Goal: Task Accomplishment & Management: Use online tool/utility

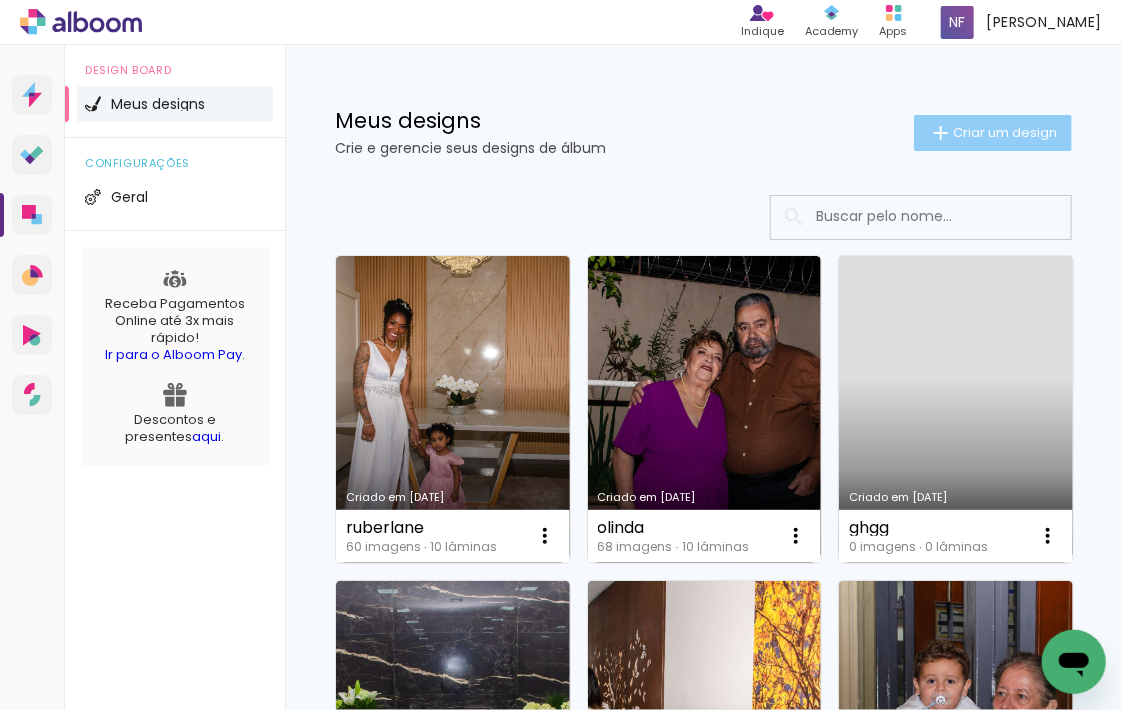
click at [933, 125] on iron-icon at bounding box center [941, 133] width 24 height 24
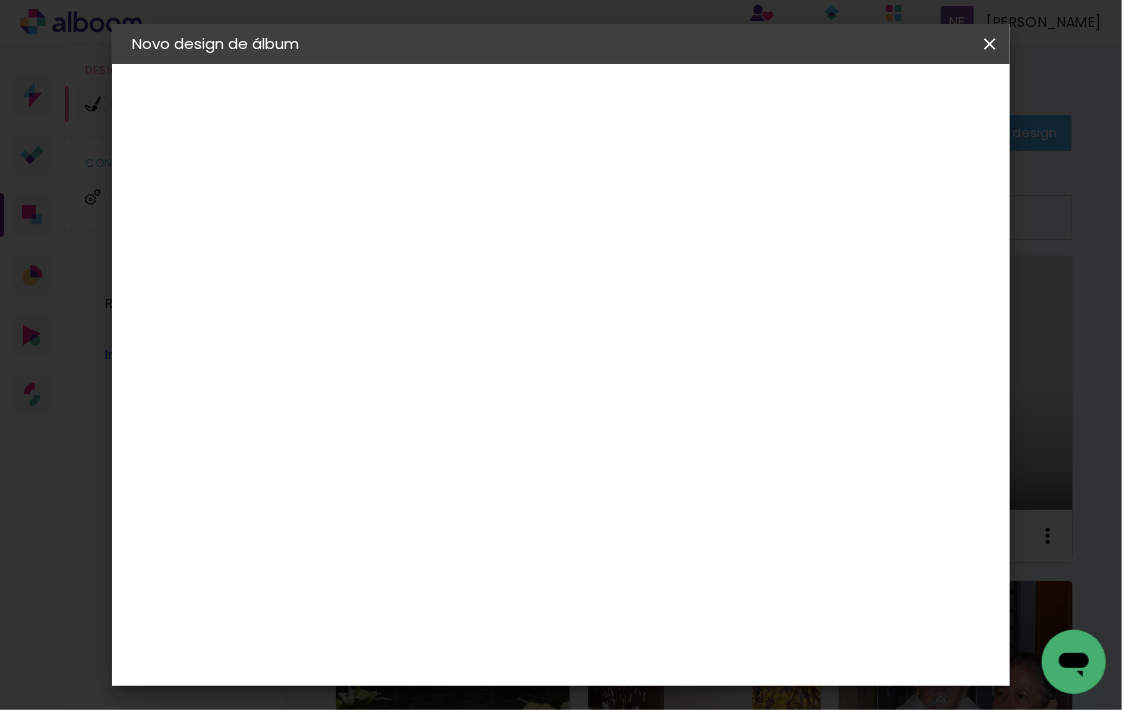
click at [0, 0] on div at bounding box center [0, 0] width 0 height 0
type input "tati"
type paper-input "tati"
click at [0, 0] on slot "Avançar" at bounding box center [0, 0] width 0 height 0
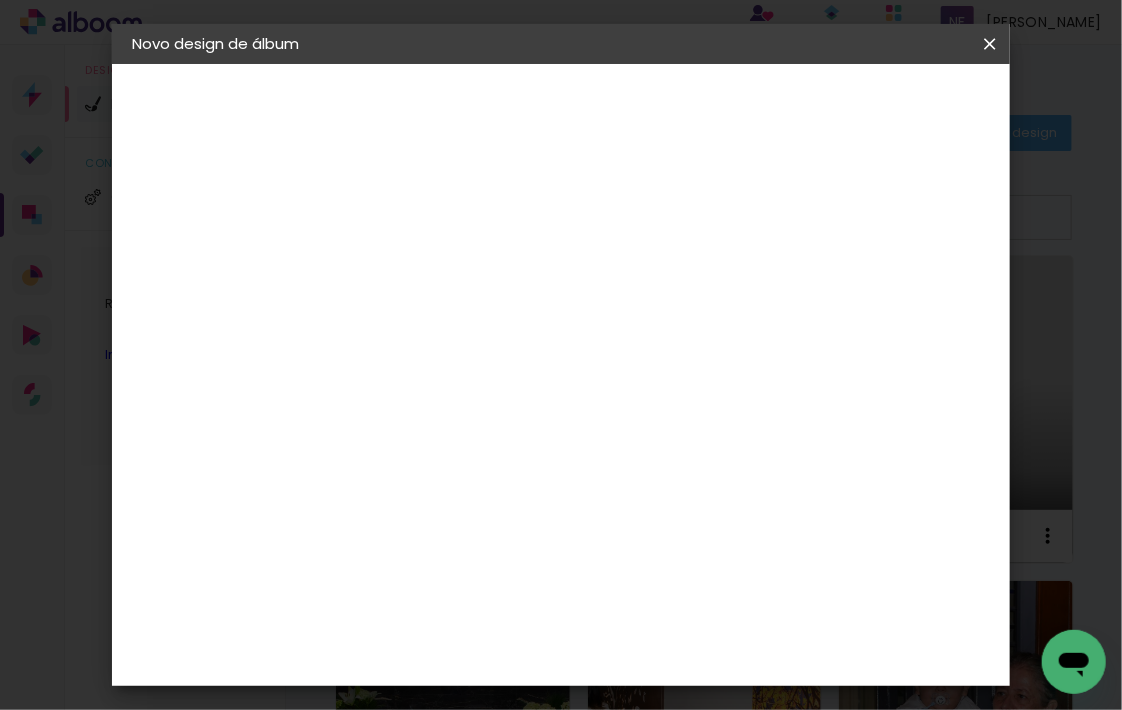
click at [473, 674] on div "LAF" at bounding box center [459, 682] width 27 height 16
click at [0, 0] on slot "Avançar" at bounding box center [0, 0] width 0 height 0
click at [556, 299] on span "20 × 25" at bounding box center [547, 319] width 93 height 41
click at [0, 0] on slot "Avançar" at bounding box center [0, 0] width 0 height 0
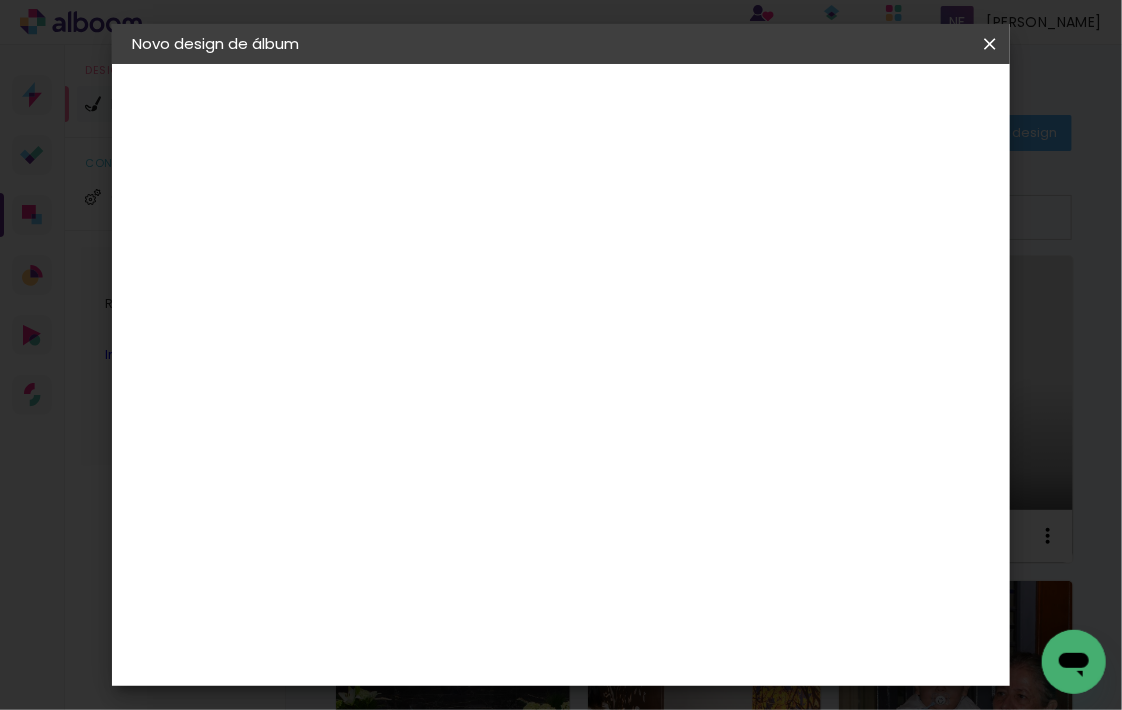
click at [754, 220] on div at bounding box center [745, 216] width 18 height 18
type paper-checkbox "on"
click at [867, 109] on span "Iniciar design" at bounding box center [835, 113] width 63 height 28
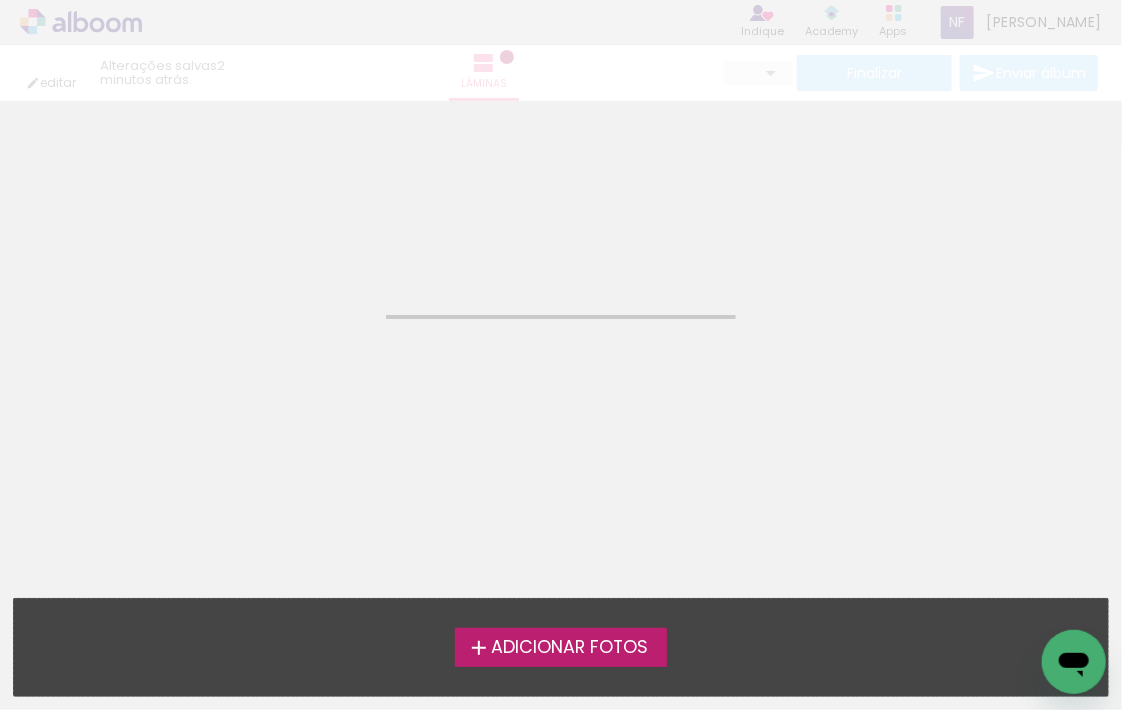
click at [579, 648] on span "Adicionar Fotos" at bounding box center [569, 648] width 157 height 18
click at [0, 0] on input "file" at bounding box center [0, 0] width 0 height 0
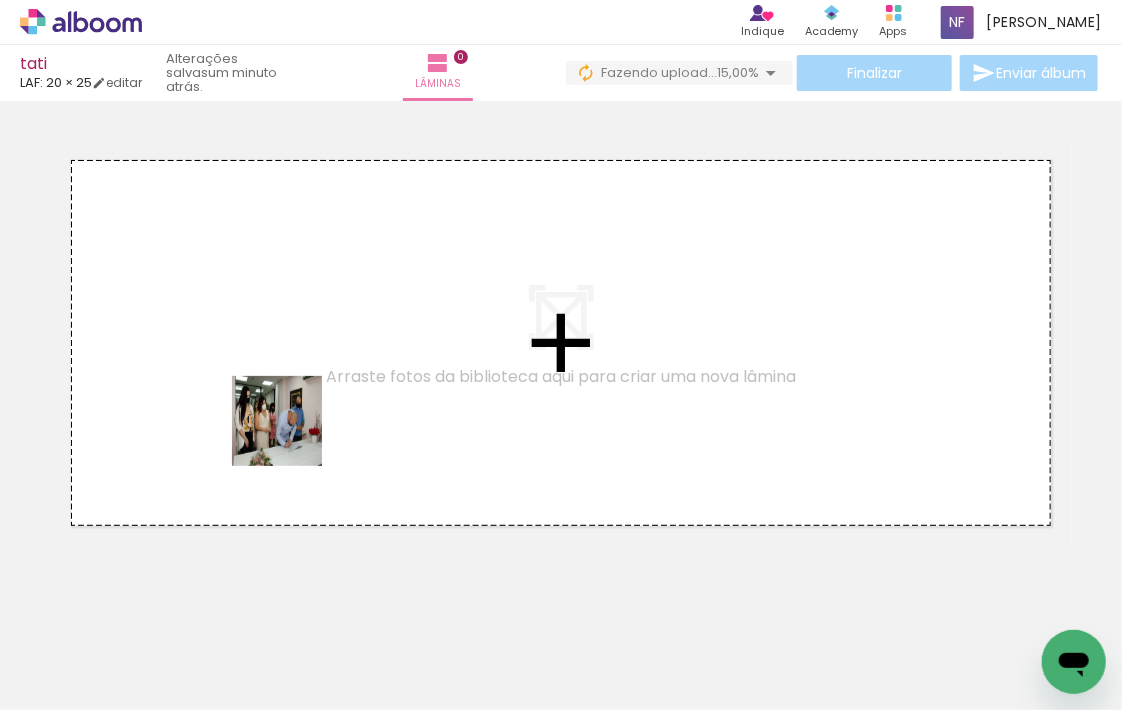
drag, startPoint x: 236, startPoint y: 648, endPoint x: 296, endPoint y: 420, distance: 235.8
click at [296, 420] on quentale-workspace at bounding box center [561, 355] width 1122 height 710
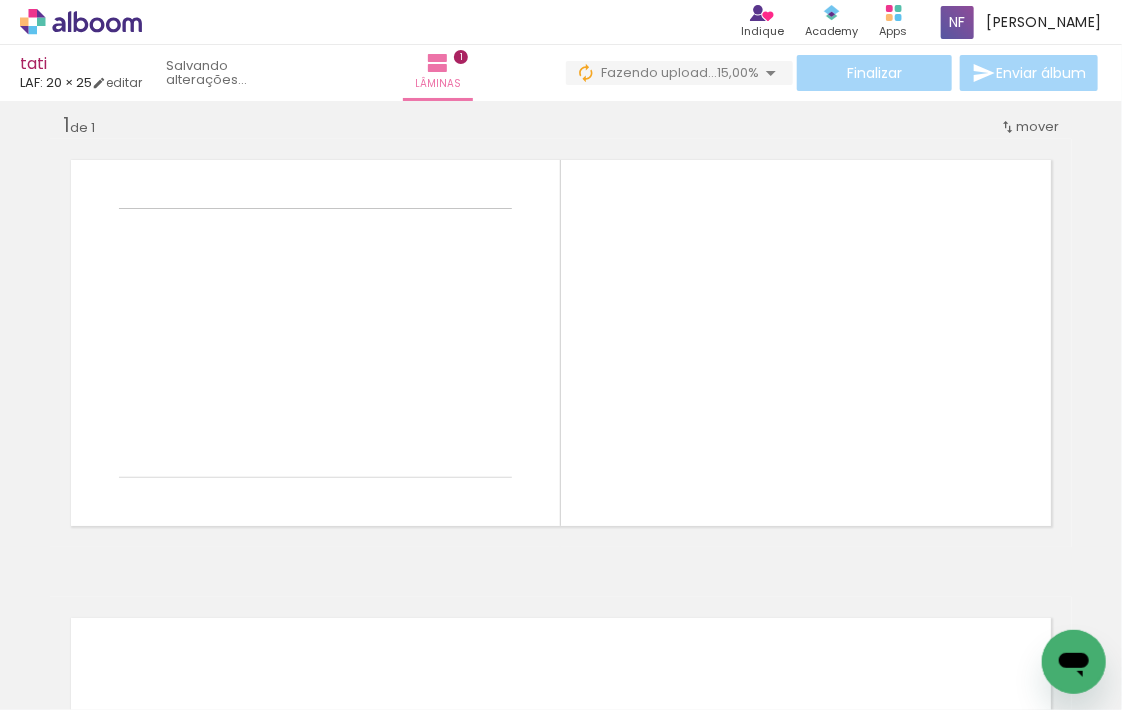
scroll to position [20, 0]
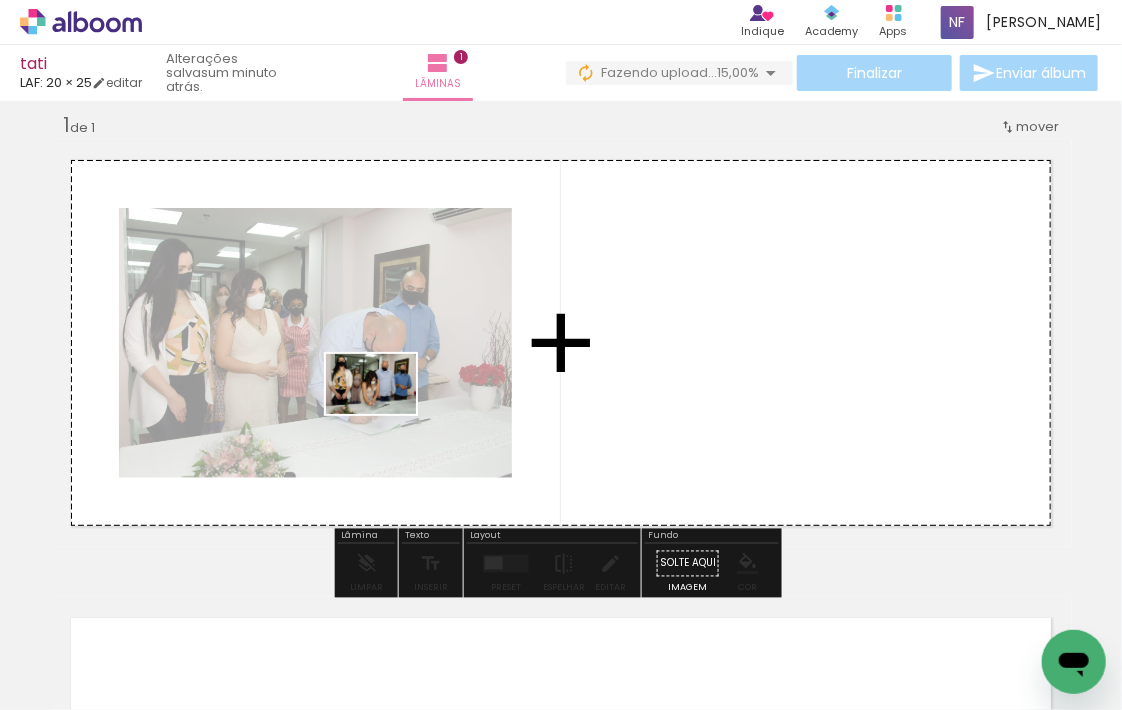
drag, startPoint x: 328, startPoint y: 652, endPoint x: 386, endPoint y: 414, distance: 245.0
click at [386, 414] on quentale-workspace at bounding box center [561, 355] width 1122 height 710
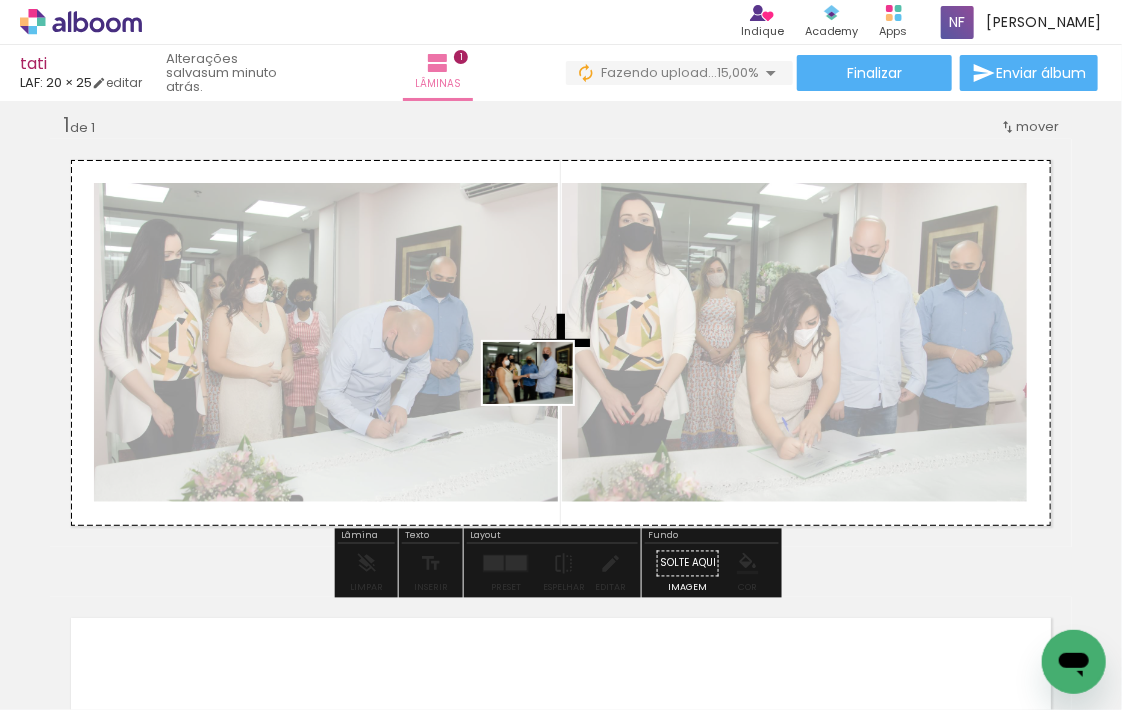
drag, startPoint x: 528, startPoint y: 659, endPoint x: 543, endPoint y: 402, distance: 257.4
click at [543, 402] on quentale-workspace at bounding box center [561, 355] width 1122 height 710
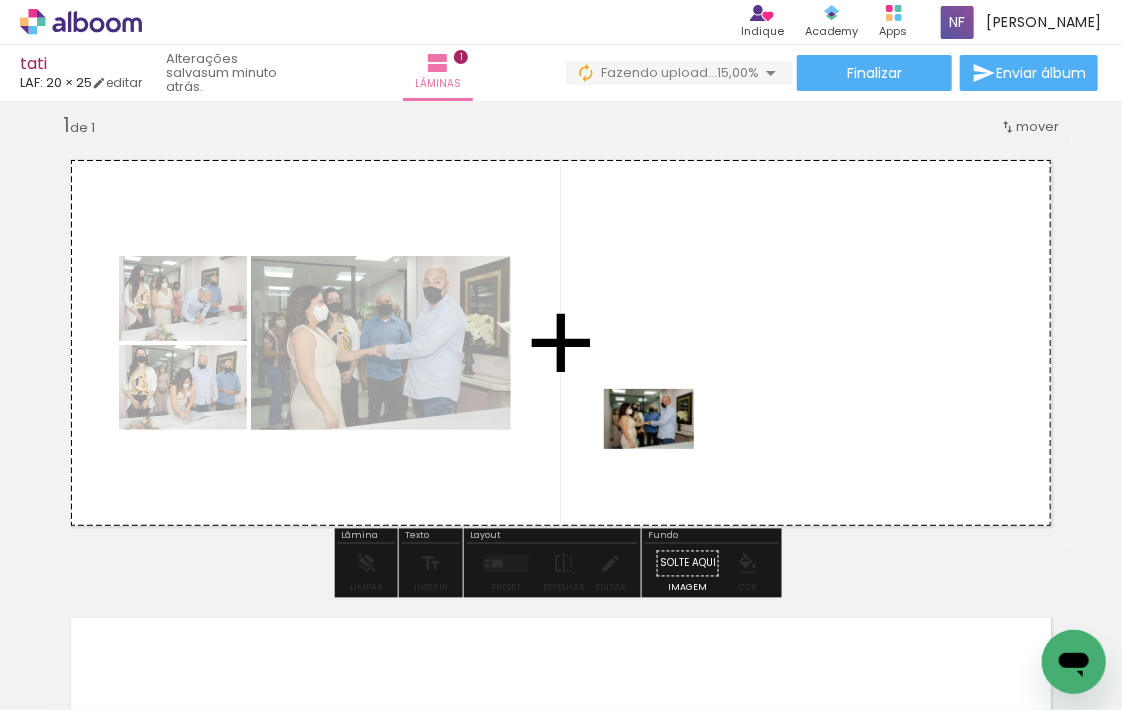
drag, startPoint x: 666, startPoint y: 660, endPoint x: 664, endPoint y: 449, distance: 211.0
click at [664, 449] on quentale-workspace at bounding box center [561, 355] width 1122 height 710
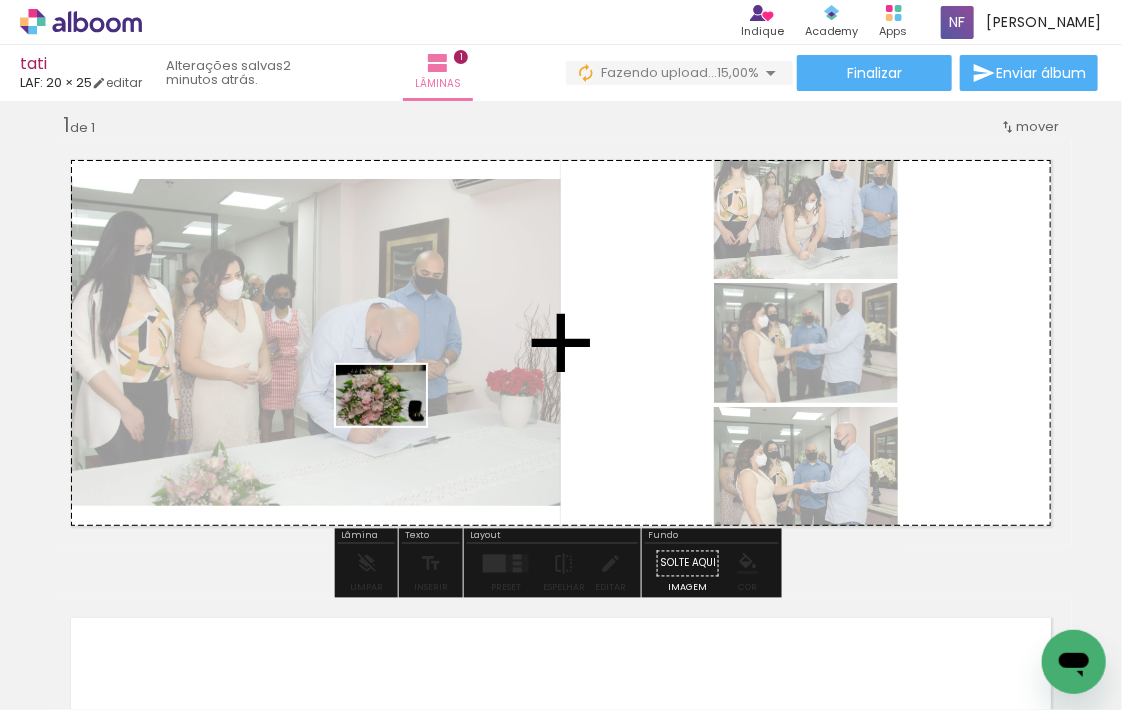
drag, startPoint x: 444, startPoint y: 641, endPoint x: 383, endPoint y: 440, distance: 210.0
click at [394, 425] on quentale-workspace at bounding box center [561, 355] width 1122 height 710
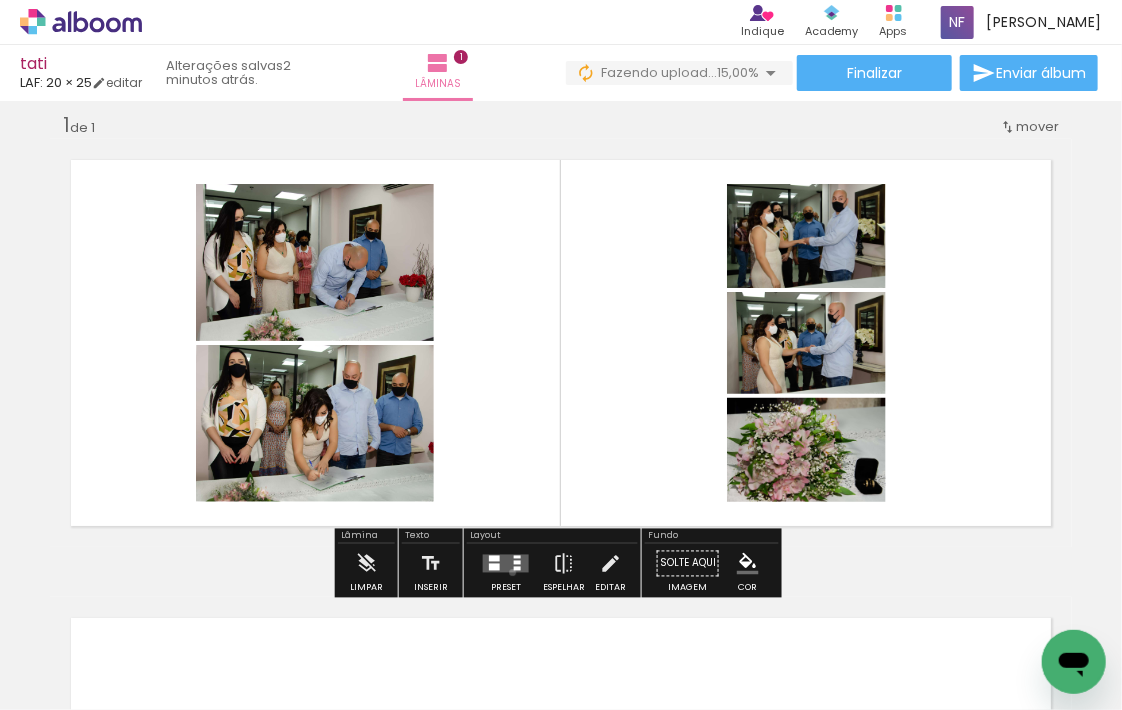
click at [508, 572] on div at bounding box center [506, 564] width 54 height 40
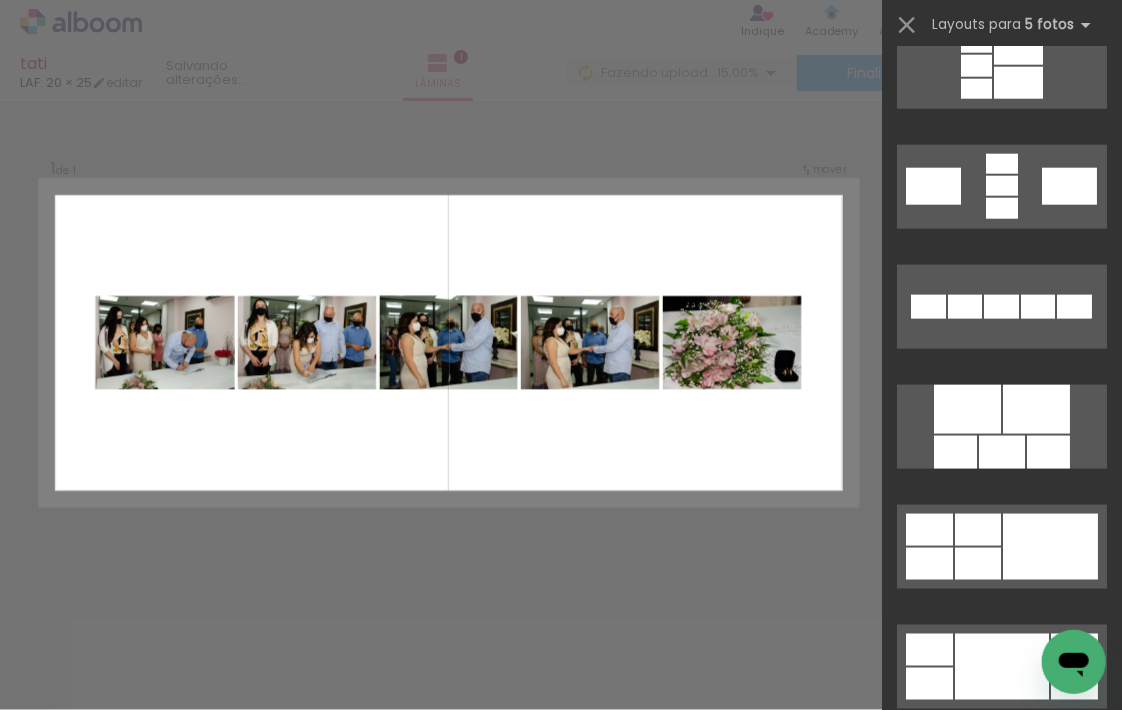
scroll to position [880, 0]
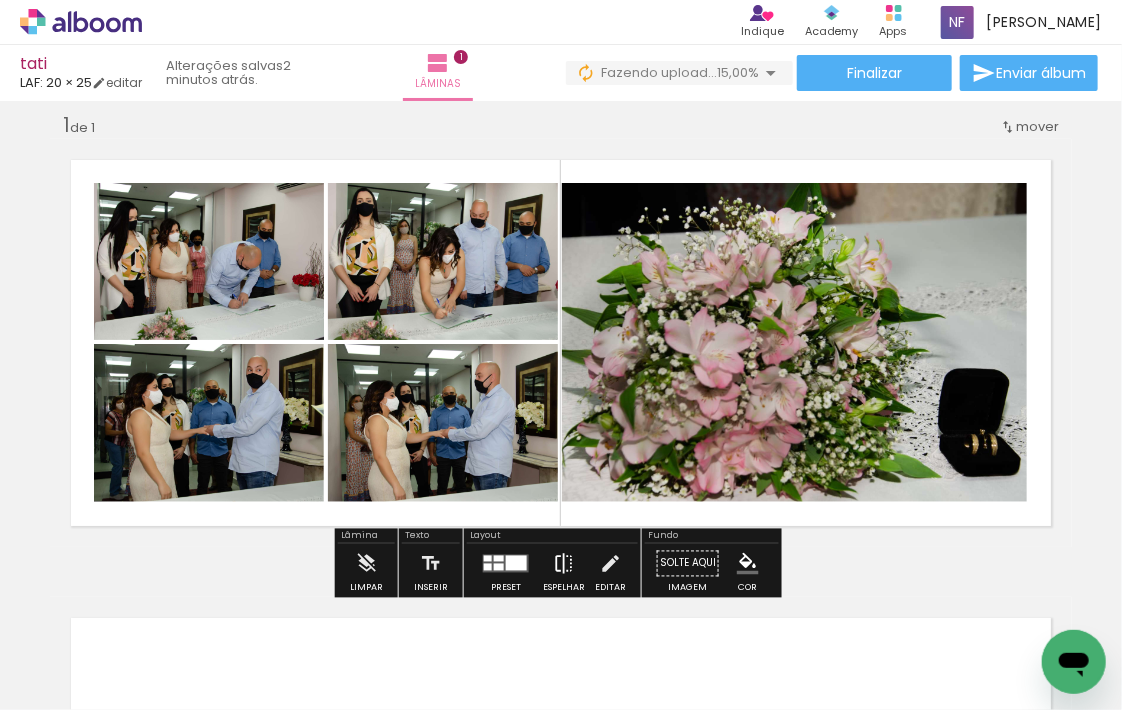
click at [560, 565] on iron-icon at bounding box center [564, 564] width 22 height 40
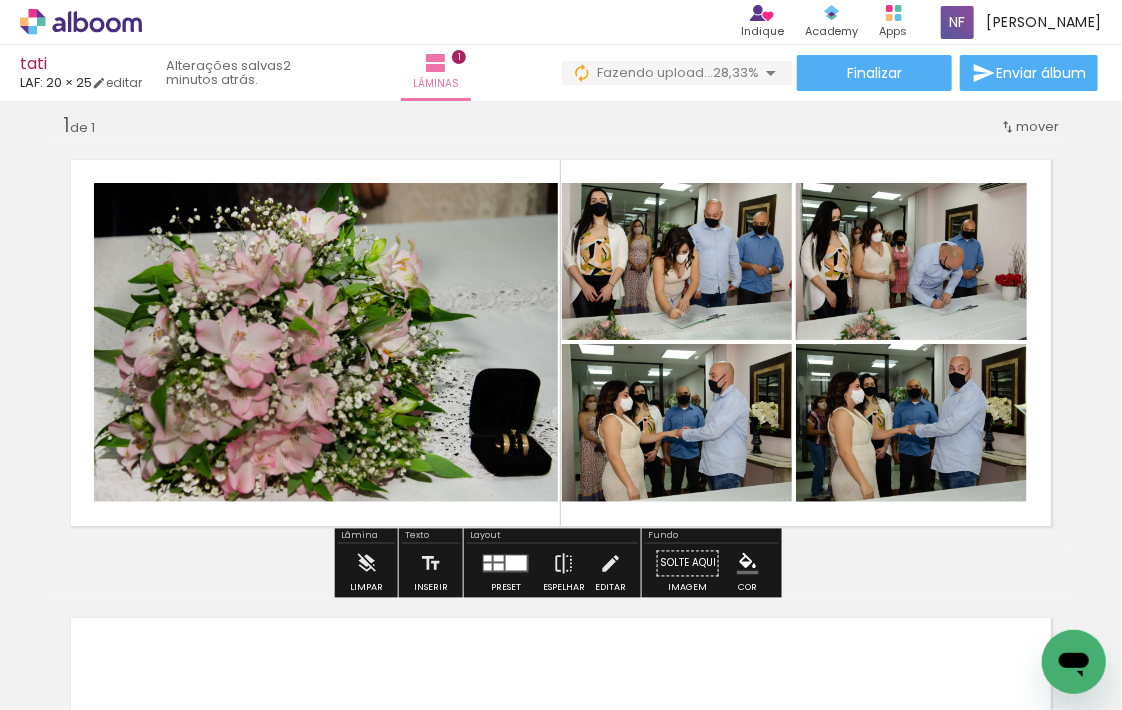
click at [801, 551] on div "Inserir lâmina 1 de 1" at bounding box center [561, 546] width 1122 height 917
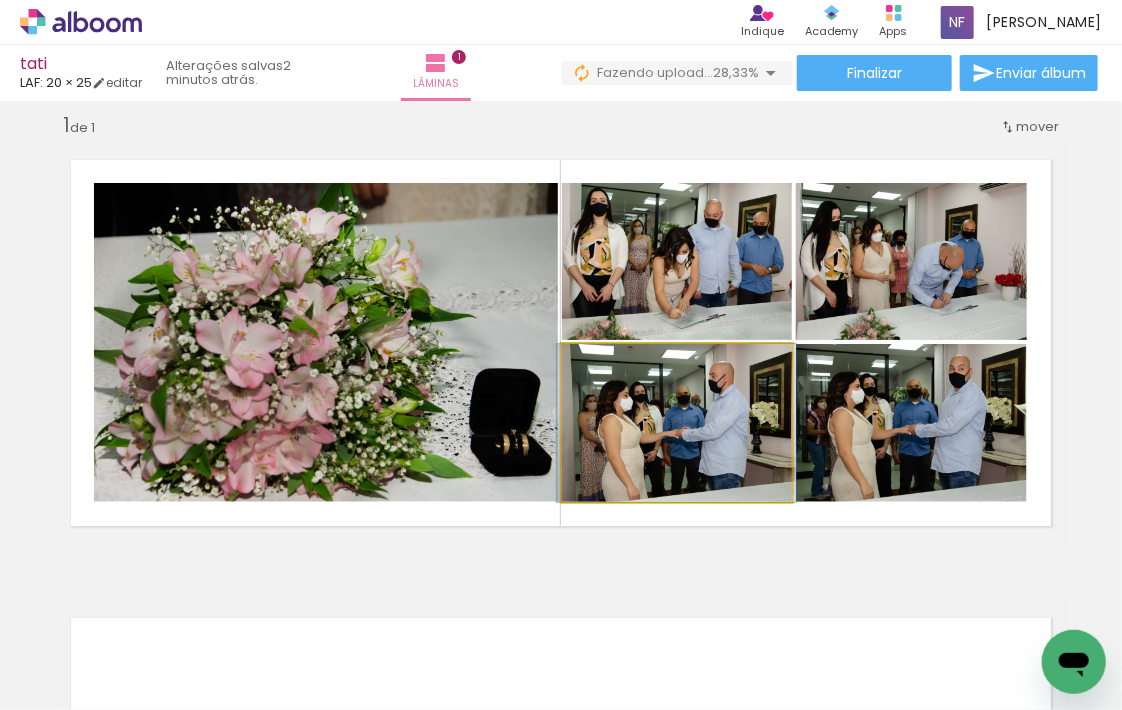
click at [728, 452] on quentale-photo at bounding box center [677, 423] width 230 height 158
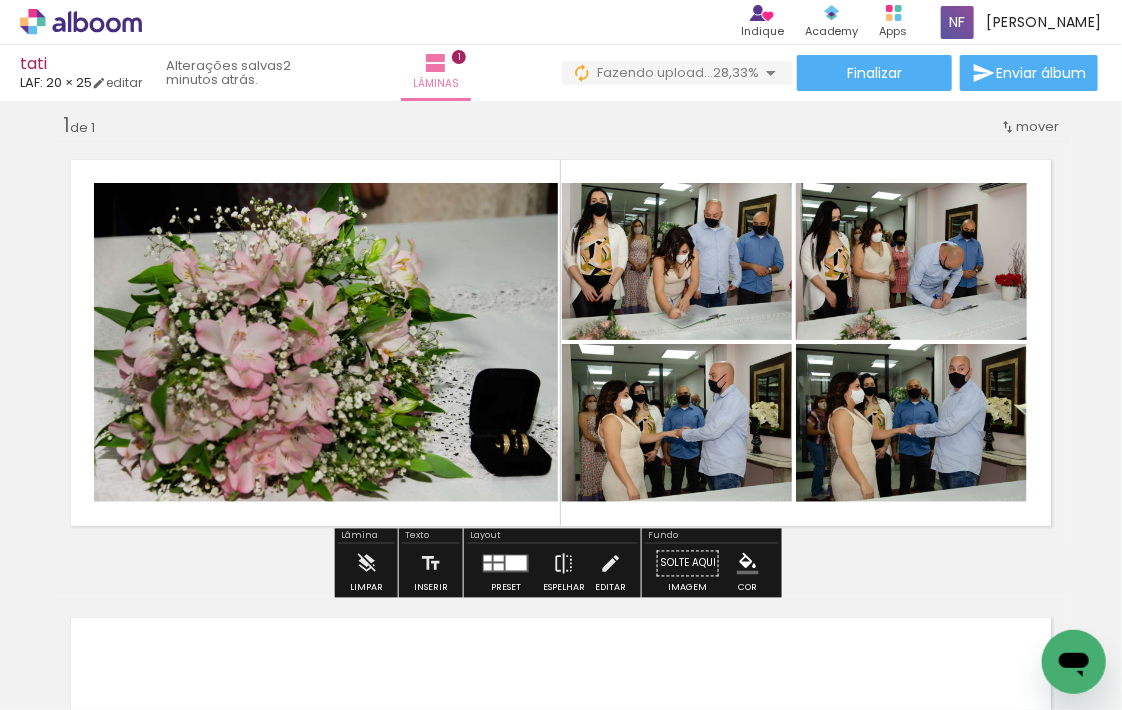
drag, startPoint x: 728, startPoint y: 452, endPoint x: 961, endPoint y: 549, distance: 252.4
click at [961, 549] on div "Inserir lâmina 1 de 1" at bounding box center [561, 546] width 1122 height 917
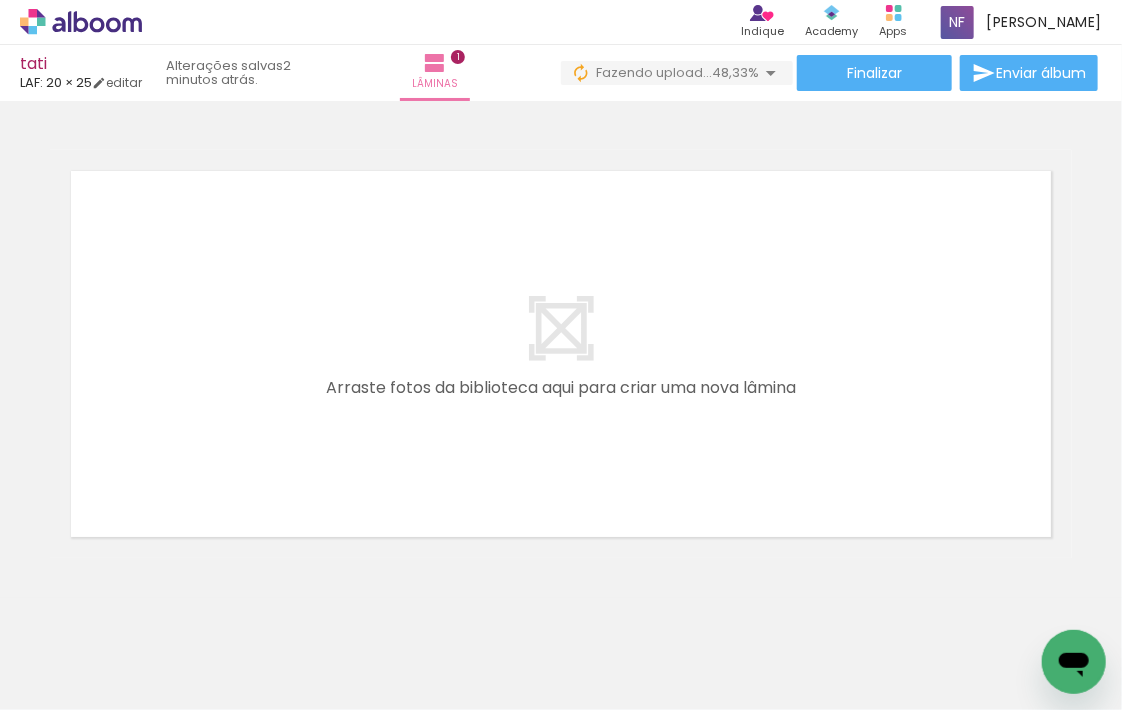
scroll to position [468, 0]
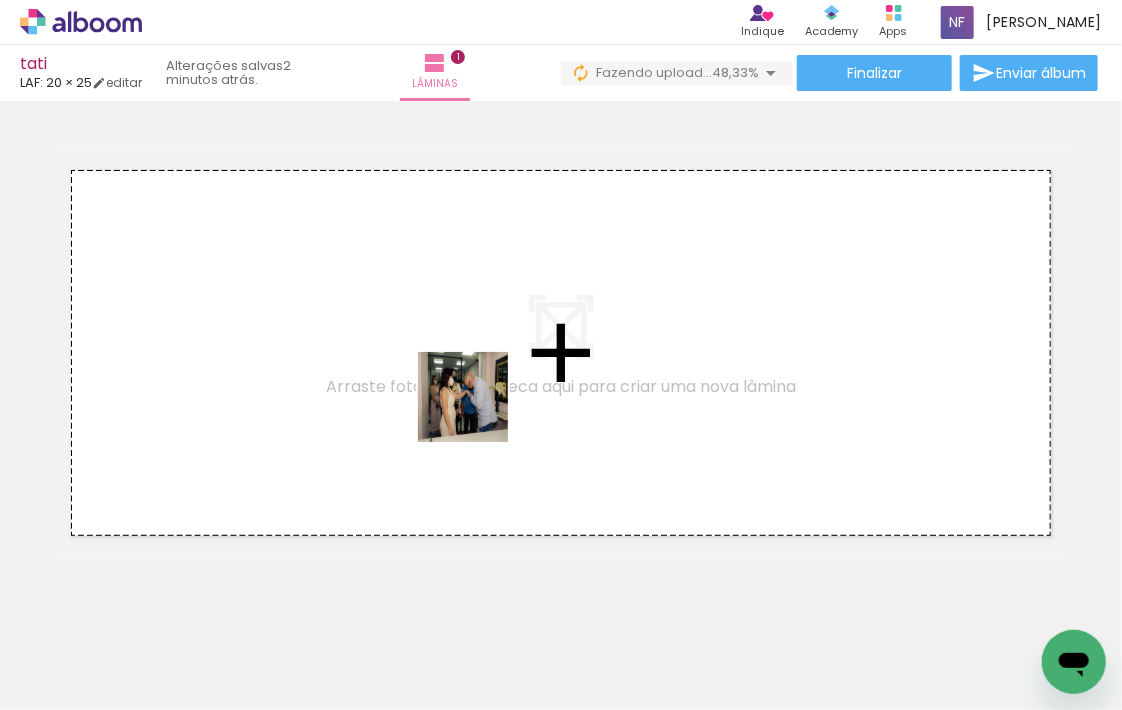
drag, startPoint x: 408, startPoint y: 651, endPoint x: 479, endPoint y: 374, distance: 285.9
click at [479, 374] on quentale-workspace at bounding box center [561, 355] width 1122 height 710
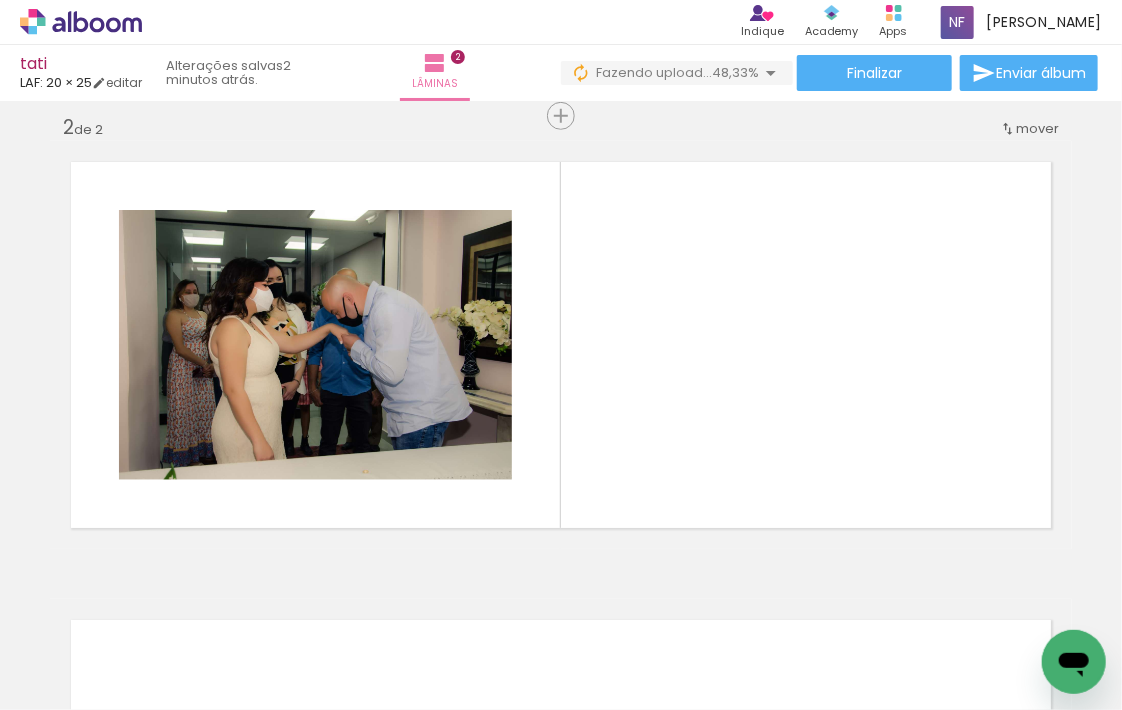
scroll to position [478, 0]
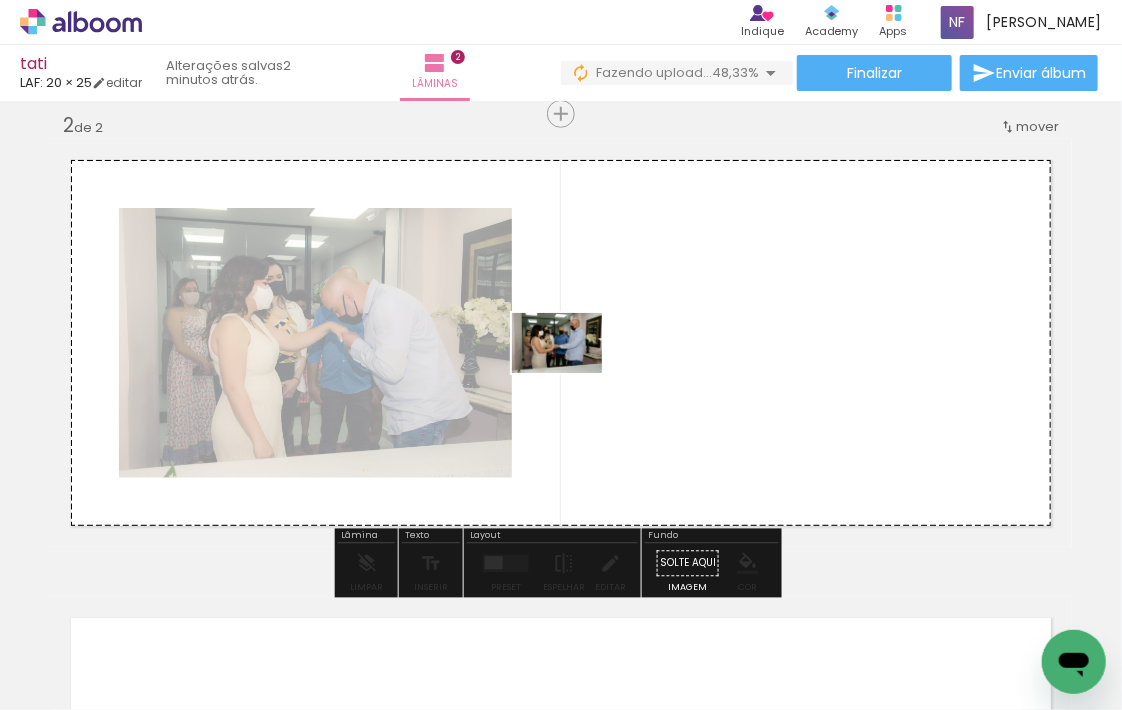
drag, startPoint x: 513, startPoint y: 656, endPoint x: 572, endPoint y: 373, distance: 289.1
click at [572, 373] on quentale-workspace at bounding box center [561, 355] width 1122 height 710
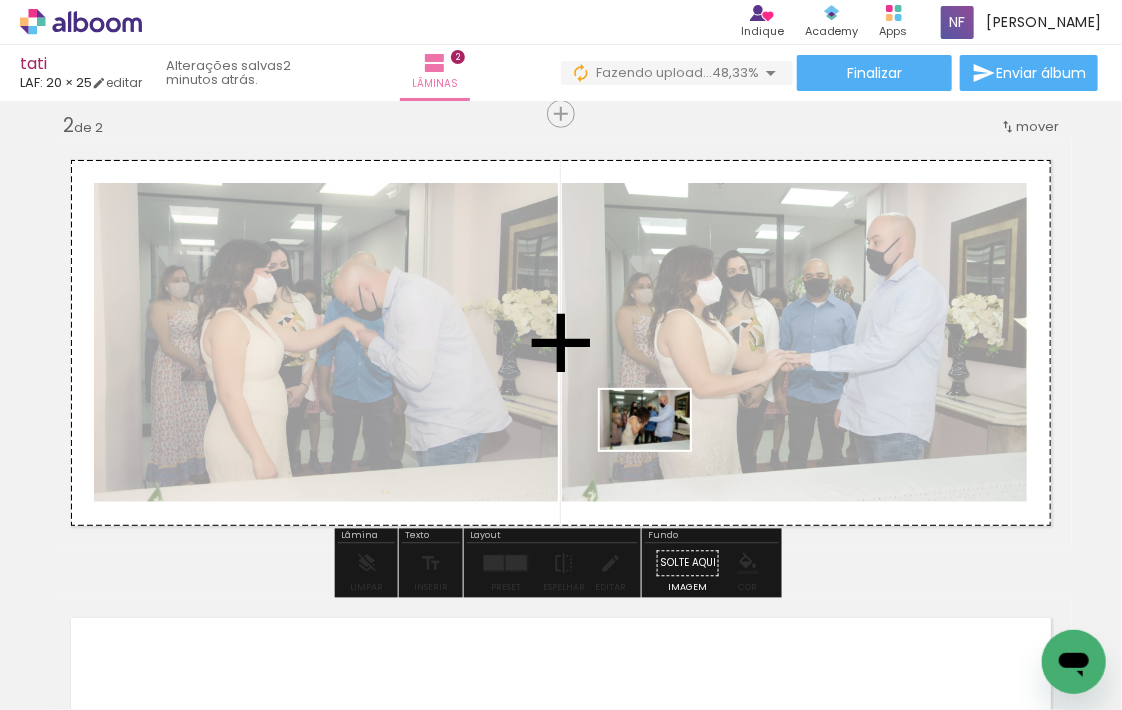
drag, startPoint x: 659, startPoint y: 561, endPoint x: 660, endPoint y: 450, distance: 111.0
click at [660, 450] on quentale-workspace at bounding box center [561, 355] width 1122 height 710
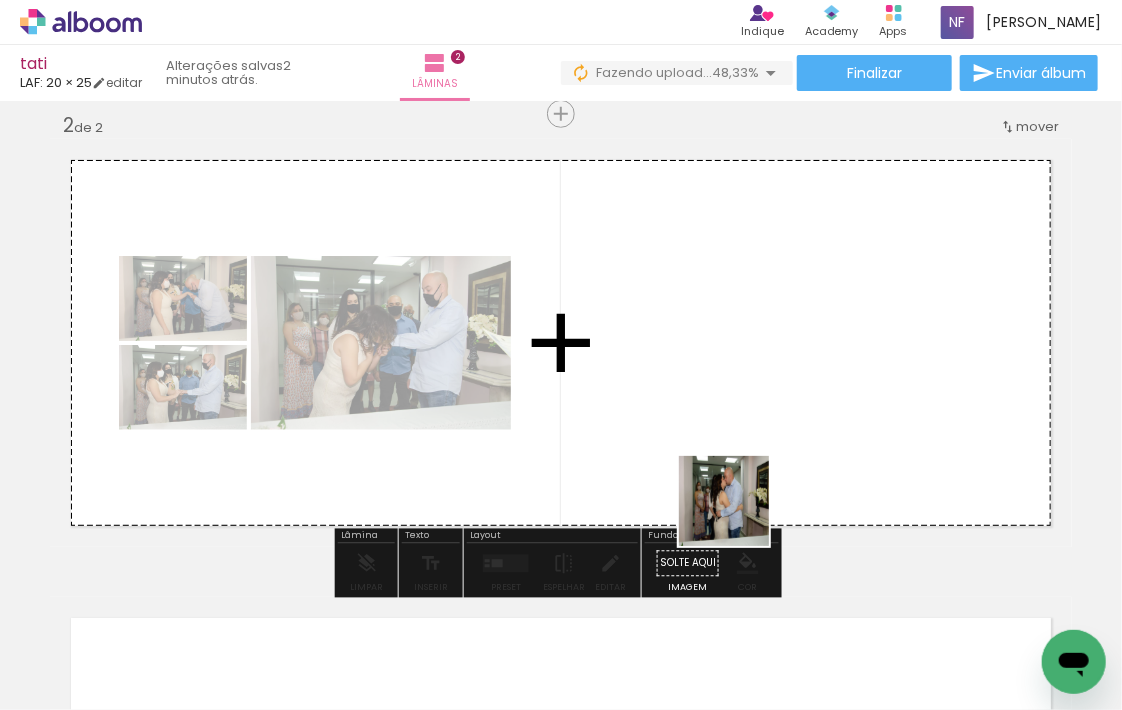
drag, startPoint x: 742, startPoint y: 652, endPoint x: 722, endPoint y: 428, distance: 224.9
click at [722, 428] on quentale-workspace at bounding box center [561, 355] width 1122 height 710
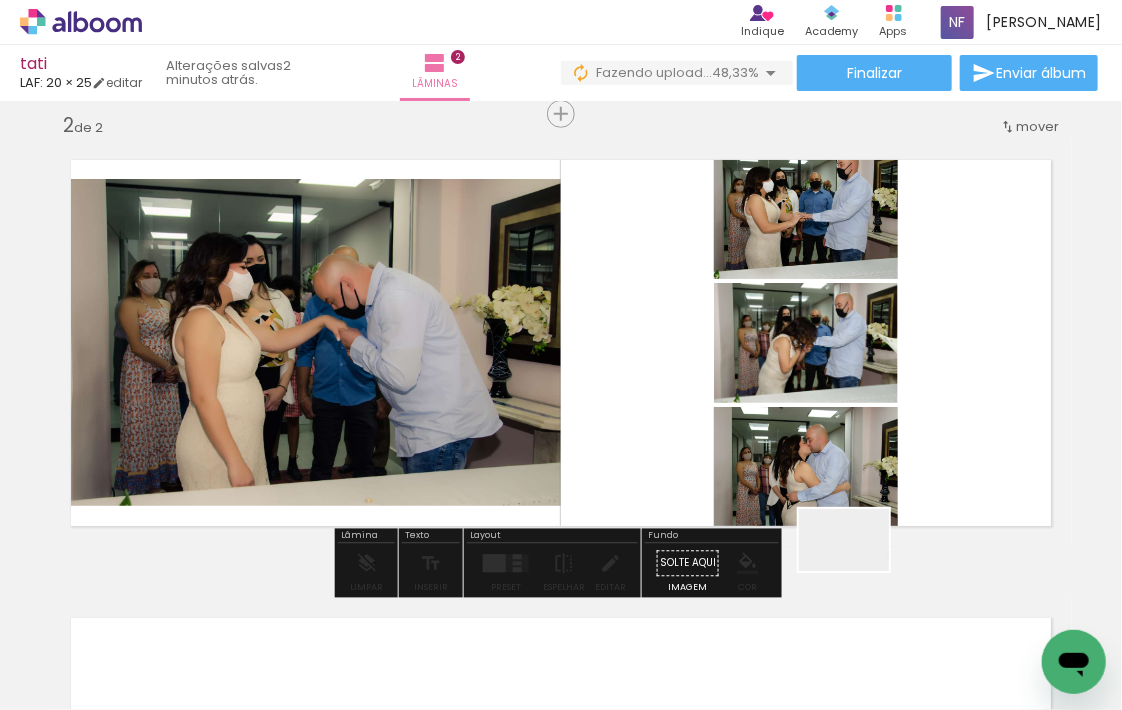
drag, startPoint x: 859, startPoint y: 652, endPoint x: 859, endPoint y: 480, distance: 172.0
click at [859, 480] on quentale-workspace at bounding box center [561, 355] width 1122 height 710
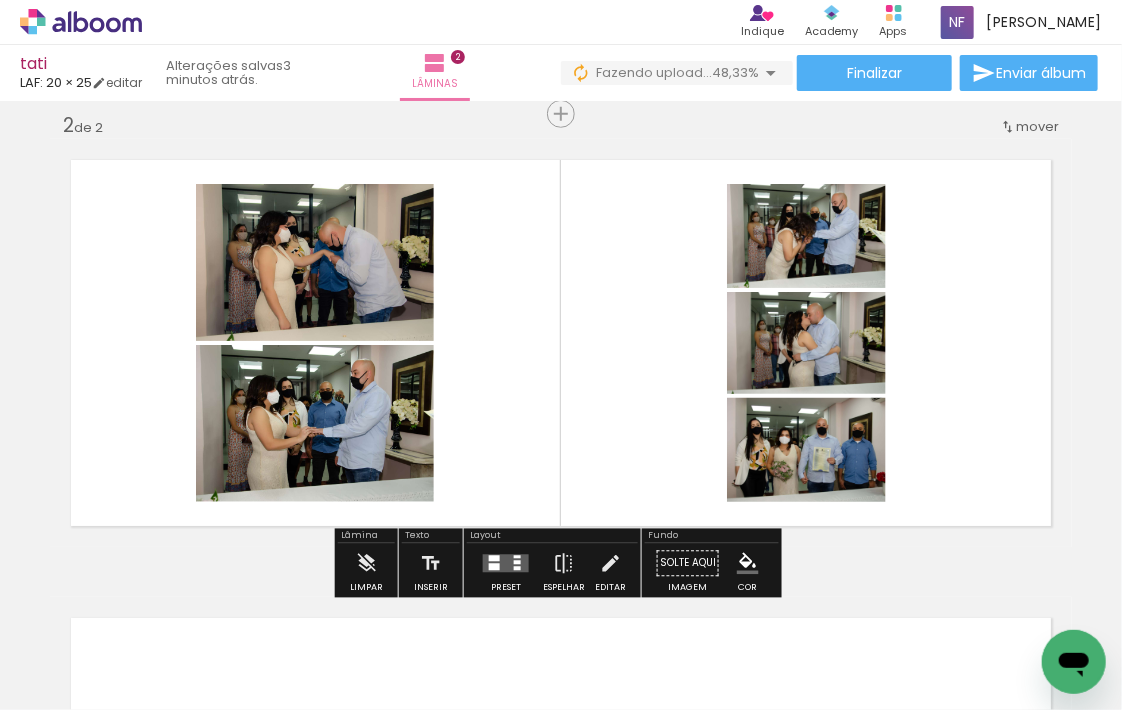
click at [514, 557] on div at bounding box center [517, 557] width 7 height 3
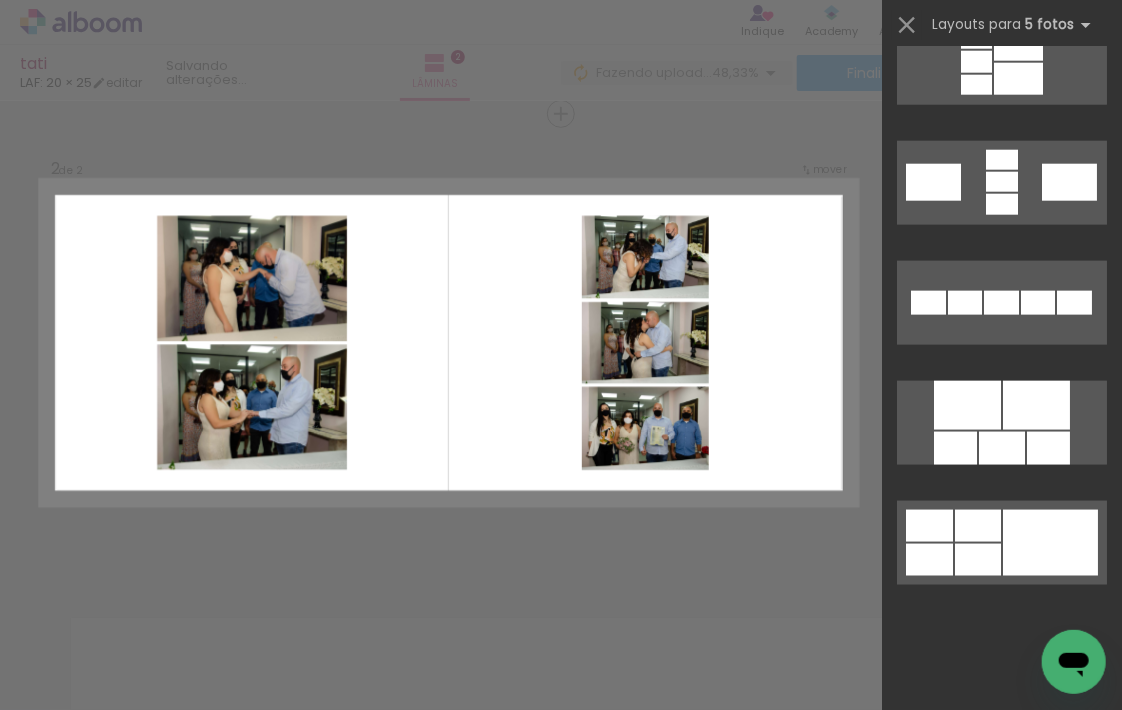
scroll to position [0, 0]
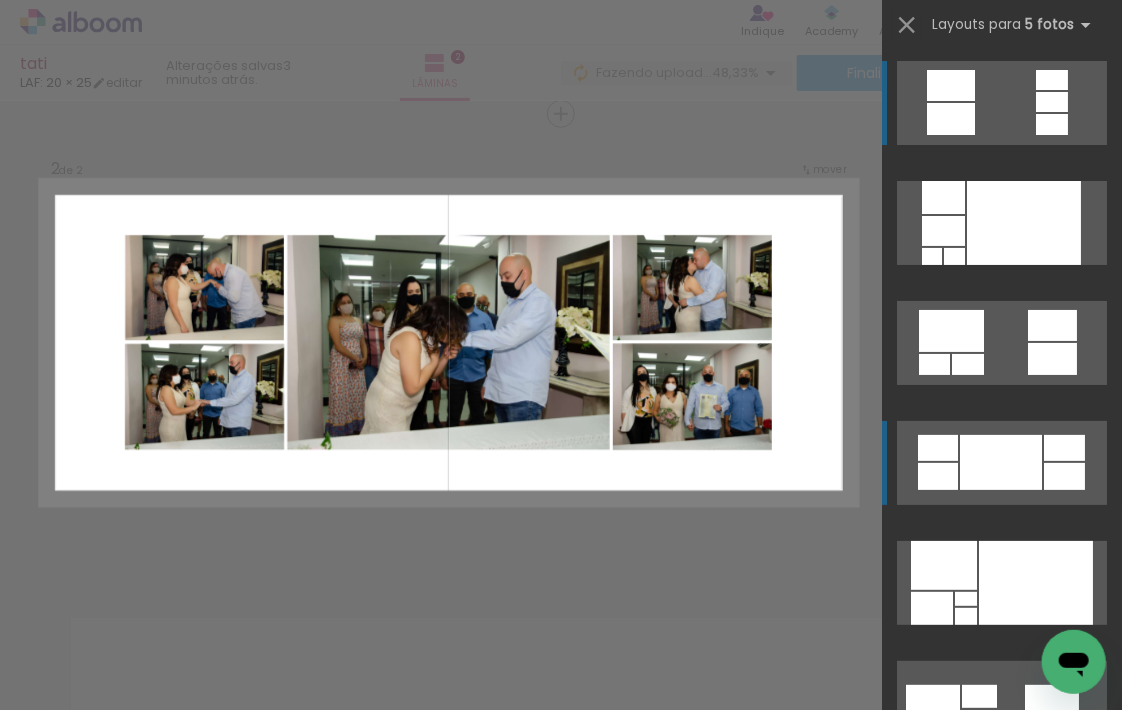
click at [988, 461] on div at bounding box center [1001, 462] width 82 height 55
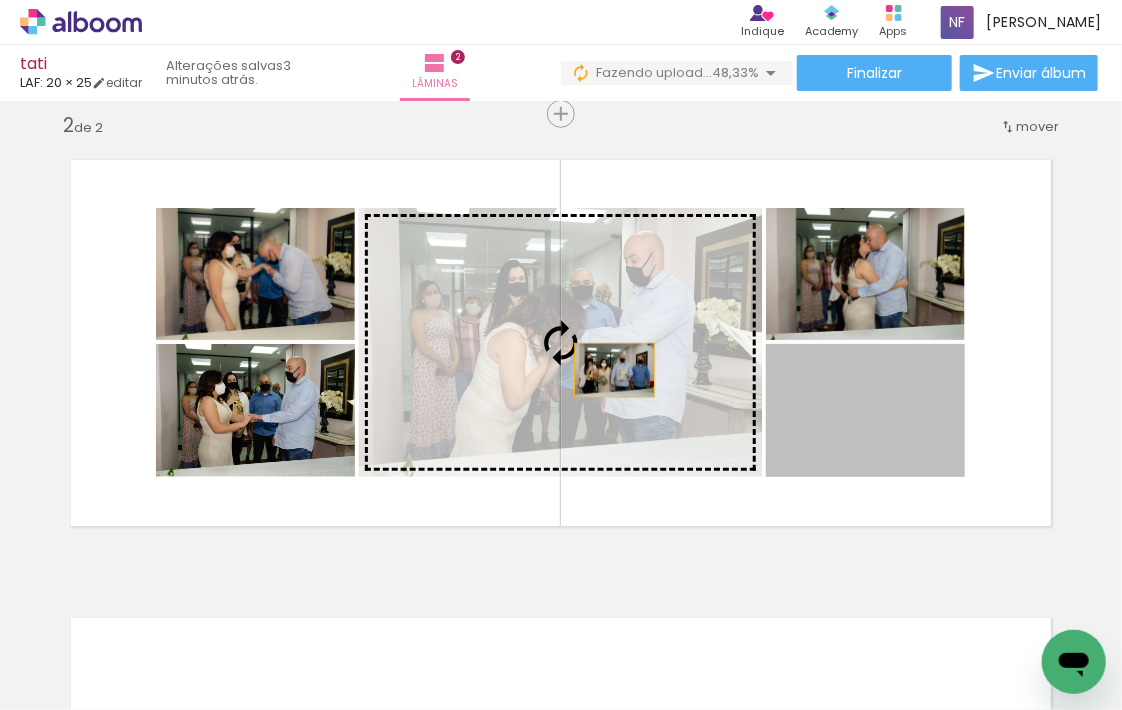
drag, startPoint x: 859, startPoint y: 436, endPoint x: 608, endPoint y: 370, distance: 259.5
click at [0, 0] on slot at bounding box center [0, 0] width 0 height 0
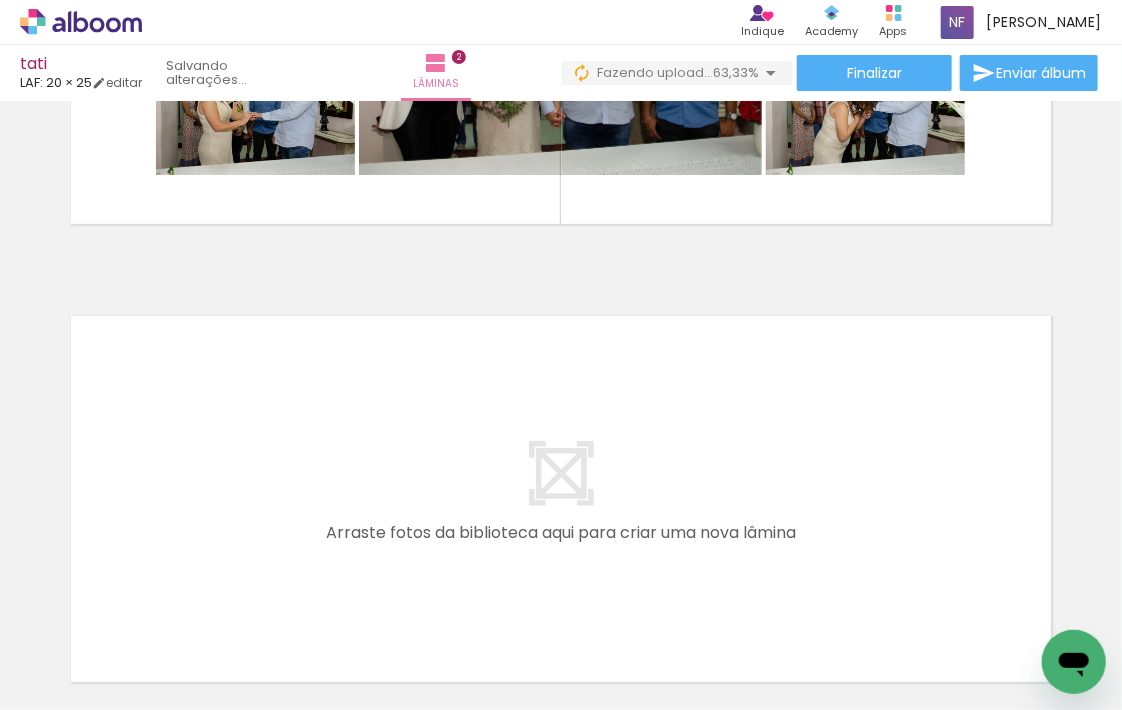
scroll to position [808, 0]
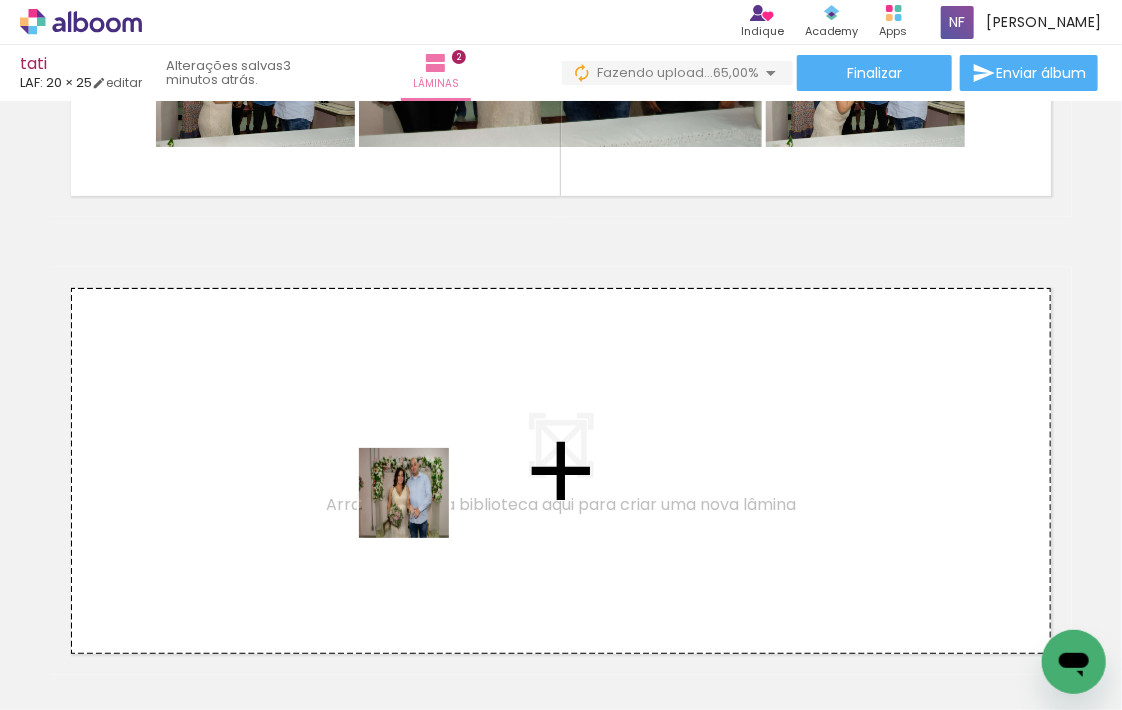
drag, startPoint x: 402, startPoint y: 645, endPoint x: 420, endPoint y: 500, distance: 146.1
click at [420, 500] on quentale-workspace at bounding box center [561, 355] width 1122 height 710
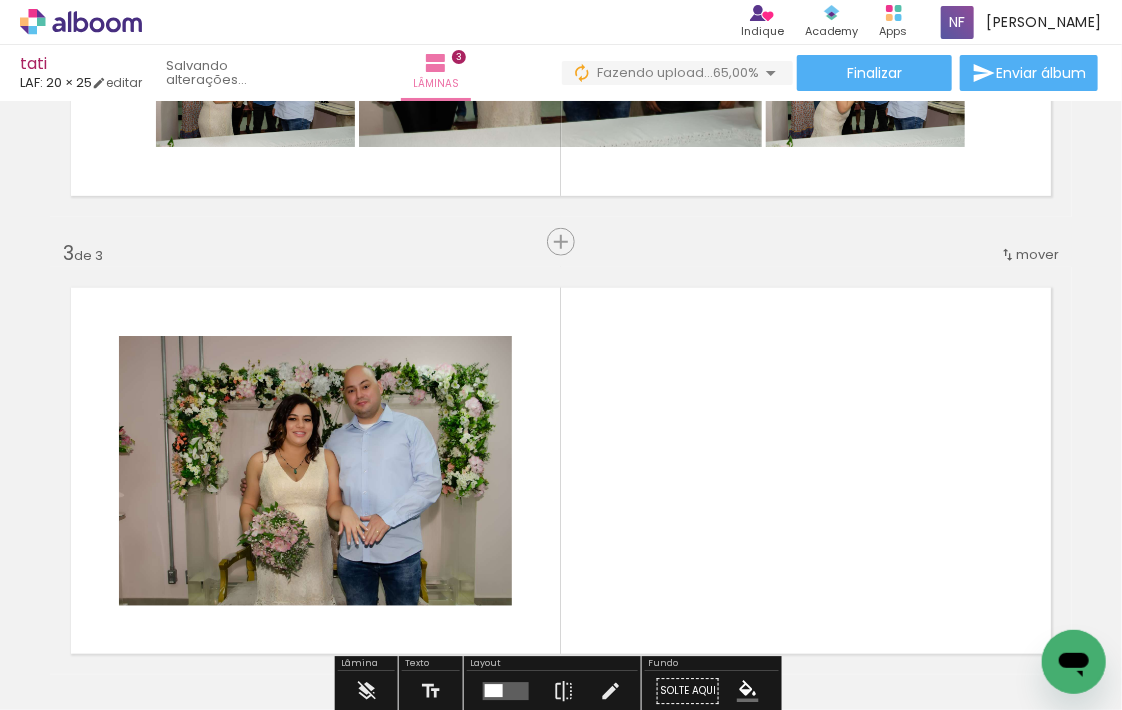
scroll to position [936, 0]
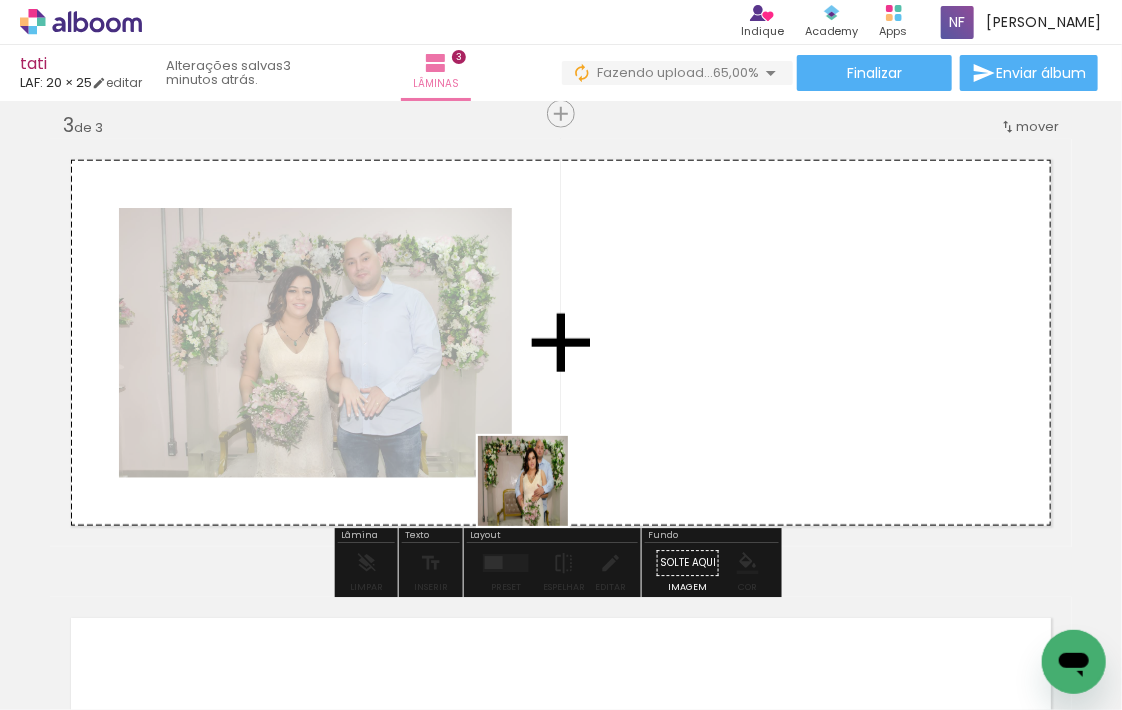
drag, startPoint x: 521, startPoint y: 644, endPoint x: 548, endPoint y: 439, distance: 206.8
click at [548, 439] on quentale-workspace at bounding box center [561, 355] width 1122 height 710
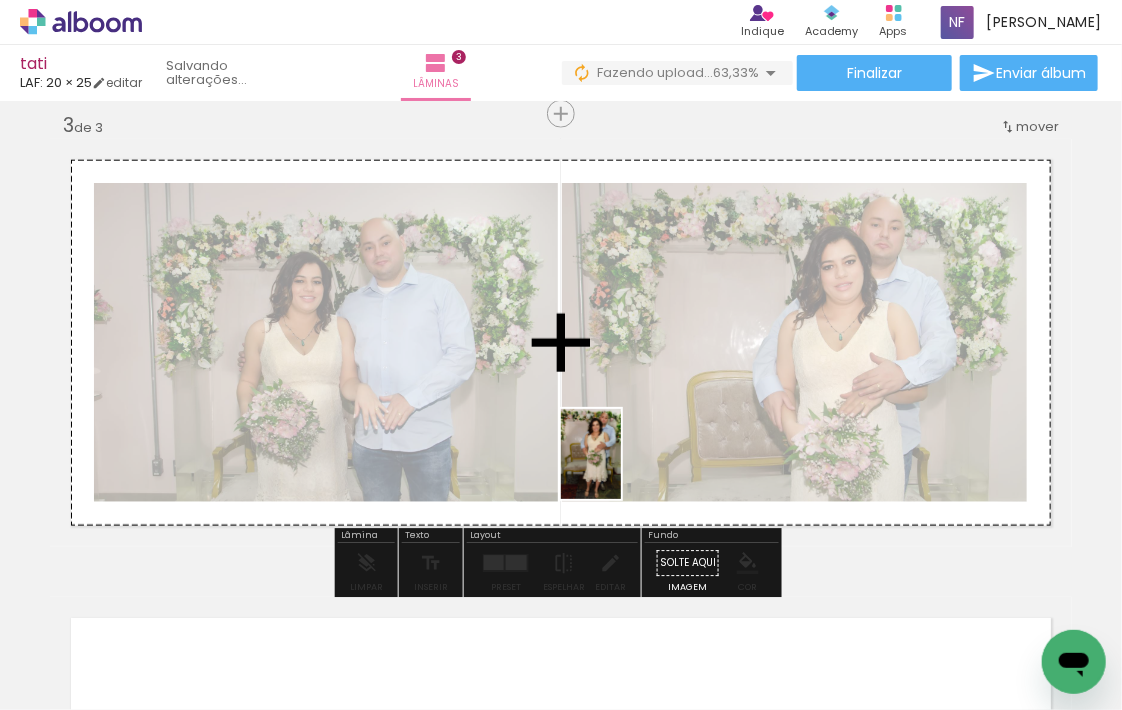
drag, startPoint x: 617, startPoint y: 644, endPoint x: 621, endPoint y: 468, distance: 176.0
click at [621, 468] on quentale-workspace at bounding box center [561, 355] width 1122 height 710
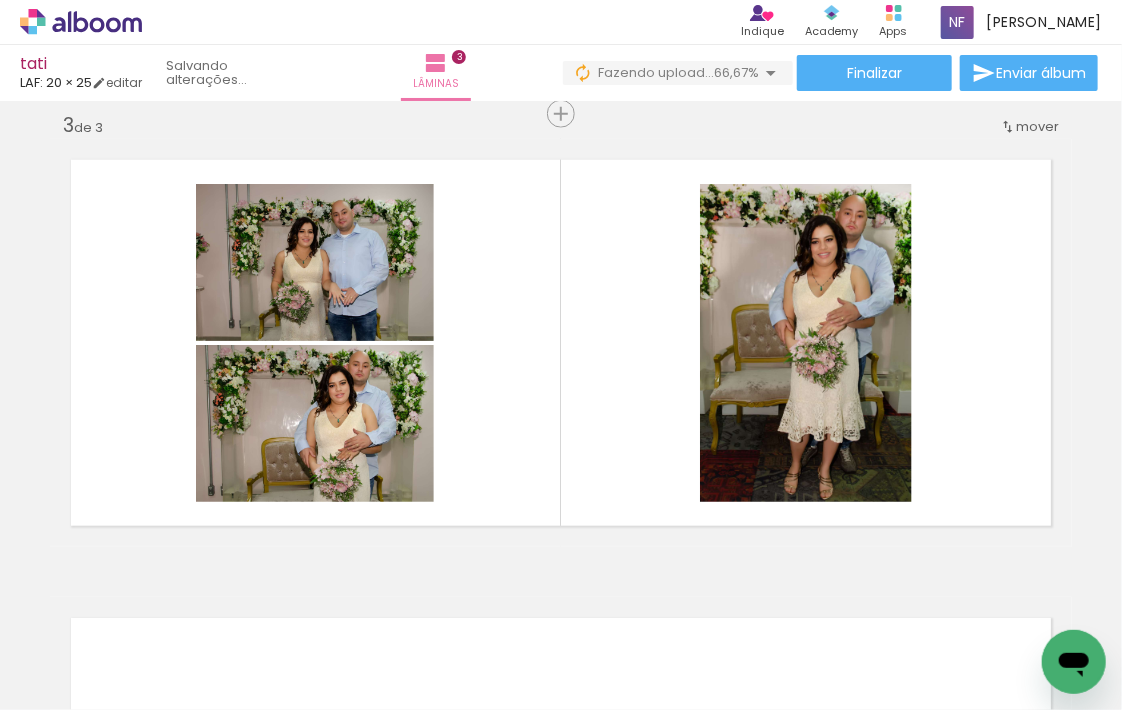
scroll to position [0, 1757]
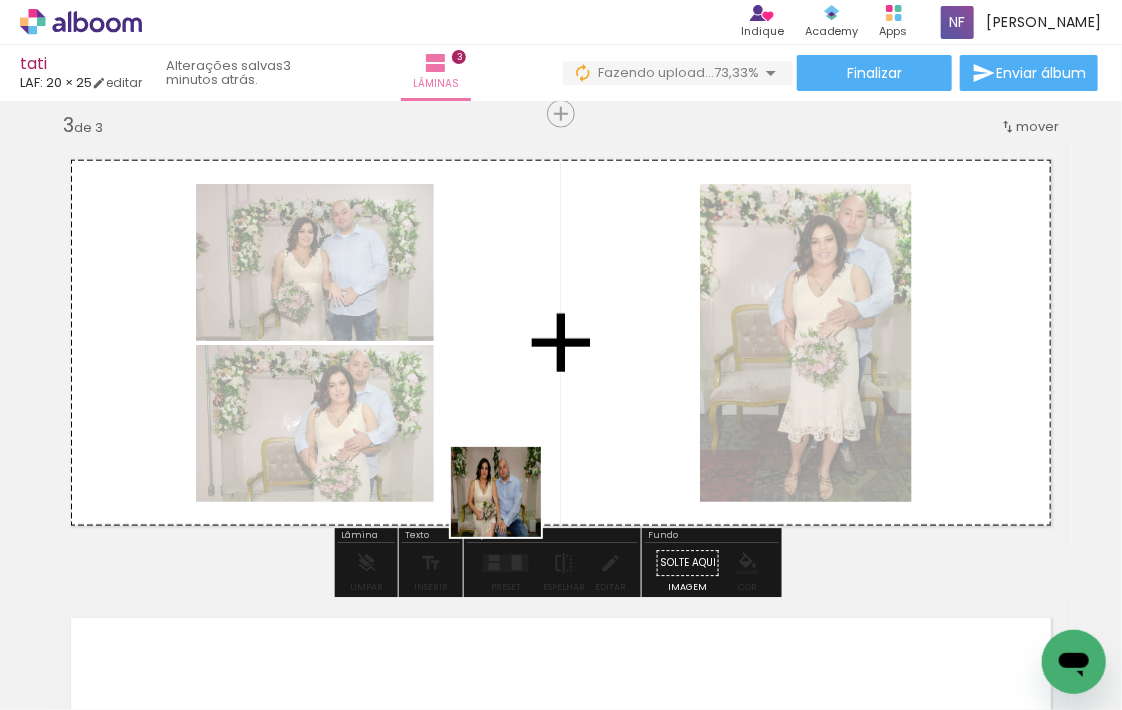
drag, startPoint x: 484, startPoint y: 659, endPoint x: 514, endPoint y: 485, distance: 176.6
click at [514, 485] on quentale-workspace at bounding box center [561, 355] width 1122 height 710
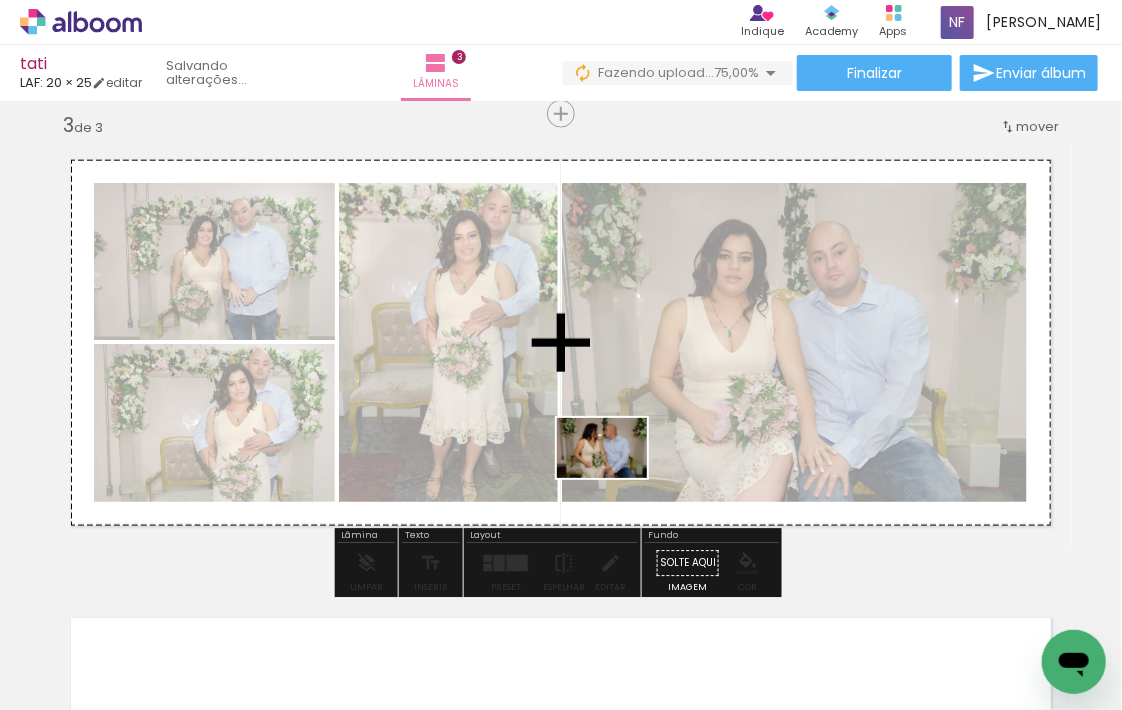
drag, startPoint x: 590, startPoint y: 651, endPoint x: 617, endPoint y: 478, distance: 175.1
click at [617, 478] on quentale-workspace at bounding box center [561, 355] width 1122 height 710
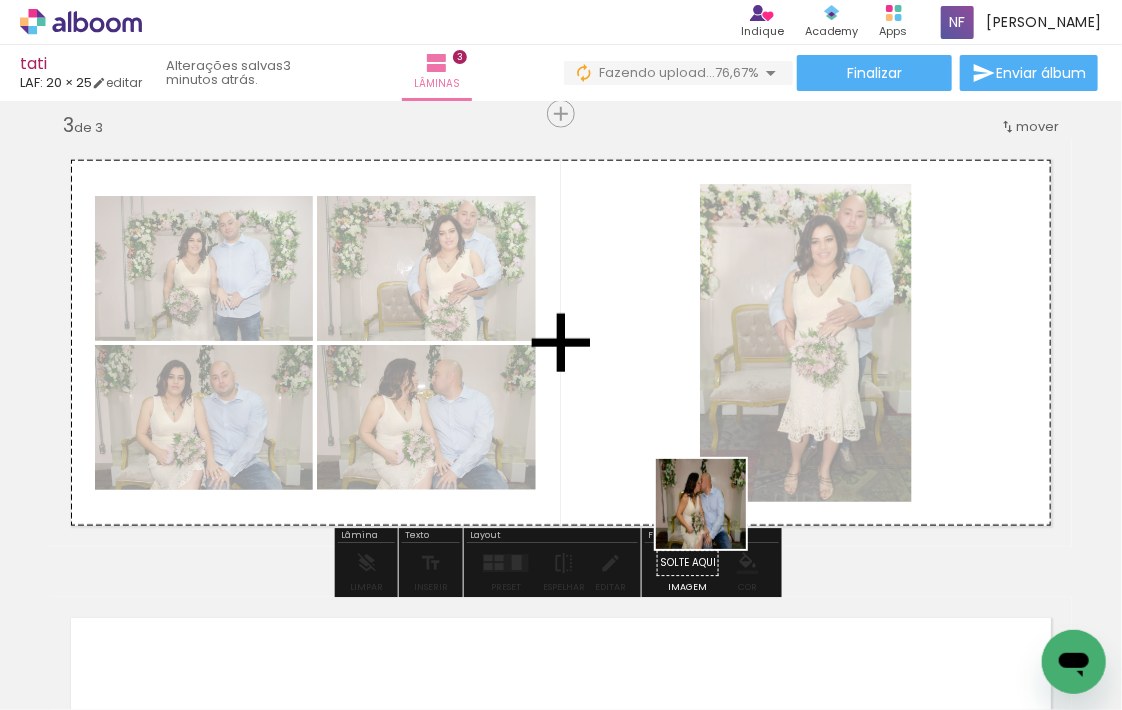
drag, startPoint x: 708, startPoint y: 665, endPoint x: 730, endPoint y: 543, distance: 124.0
click at [716, 490] on quentale-workspace at bounding box center [561, 355] width 1122 height 710
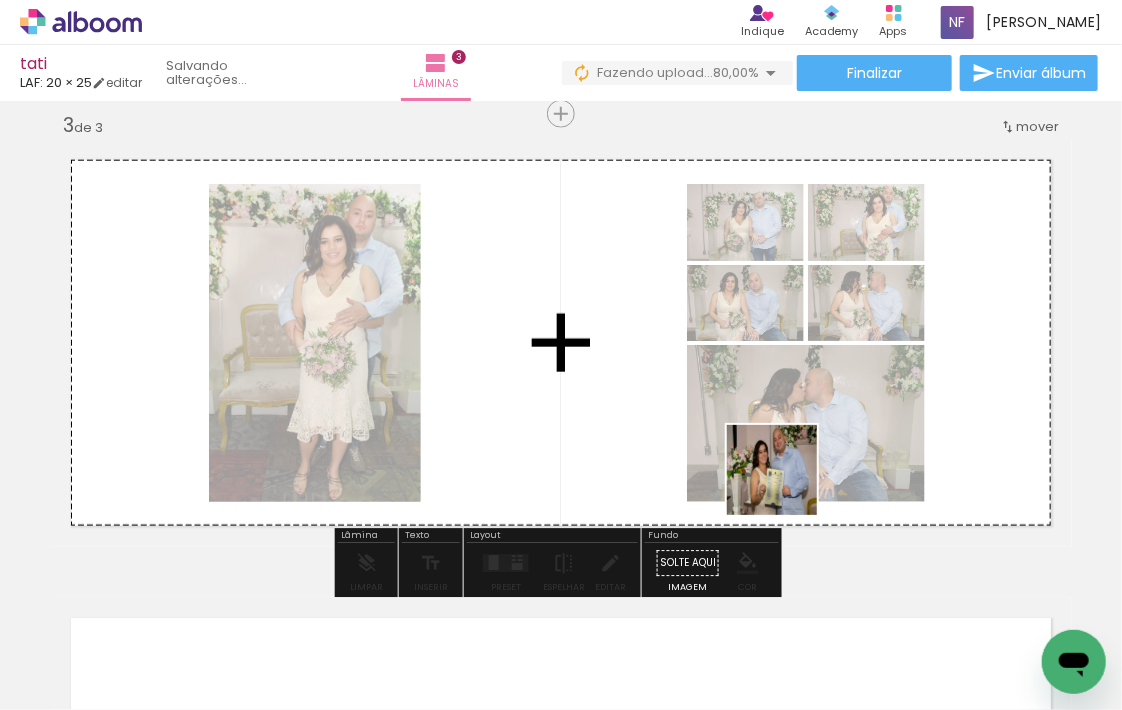
drag, startPoint x: 811, startPoint y: 645, endPoint x: 786, endPoint y: 484, distance: 162.9
click at [786, 484] on quentale-workspace at bounding box center [561, 355] width 1122 height 710
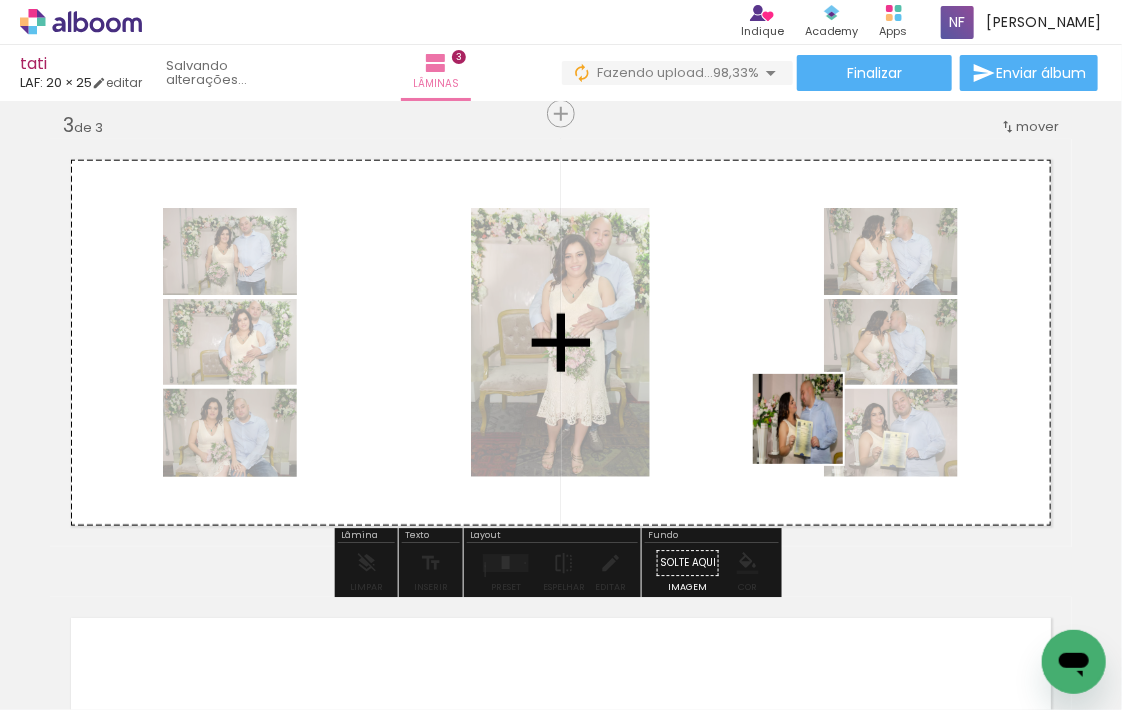
drag, startPoint x: 899, startPoint y: 645, endPoint x: 817, endPoint y: 474, distance: 189.6
click at [813, 433] on quentale-workspace at bounding box center [561, 355] width 1122 height 710
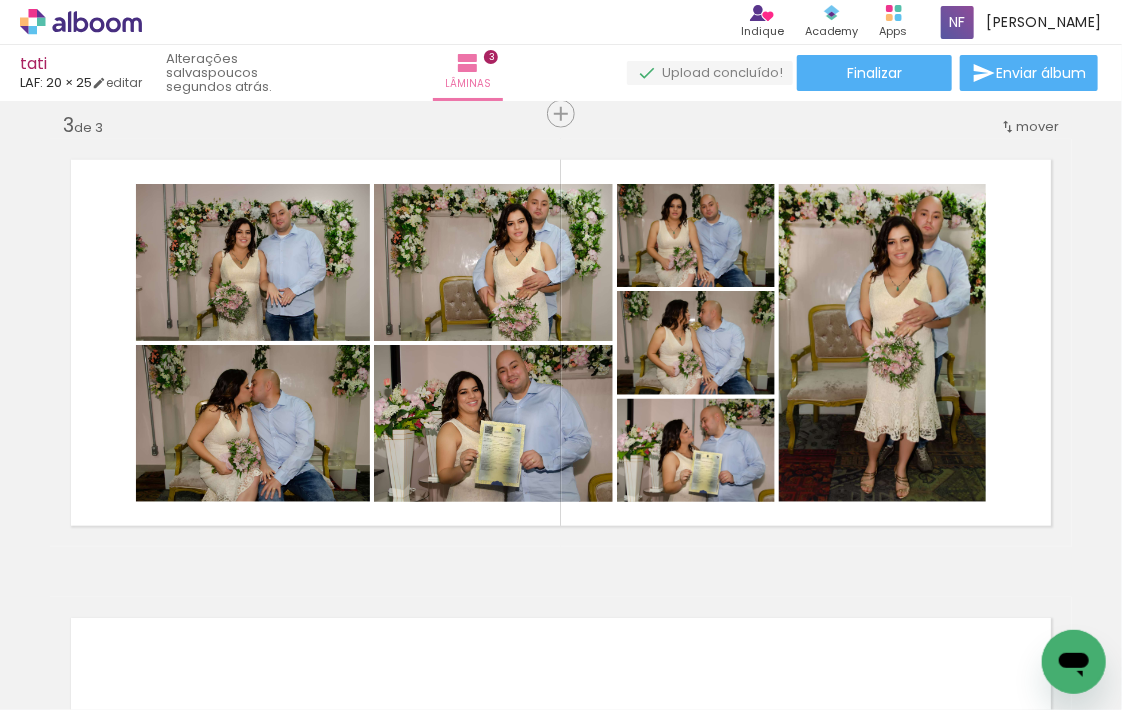
scroll to position [0, 2184]
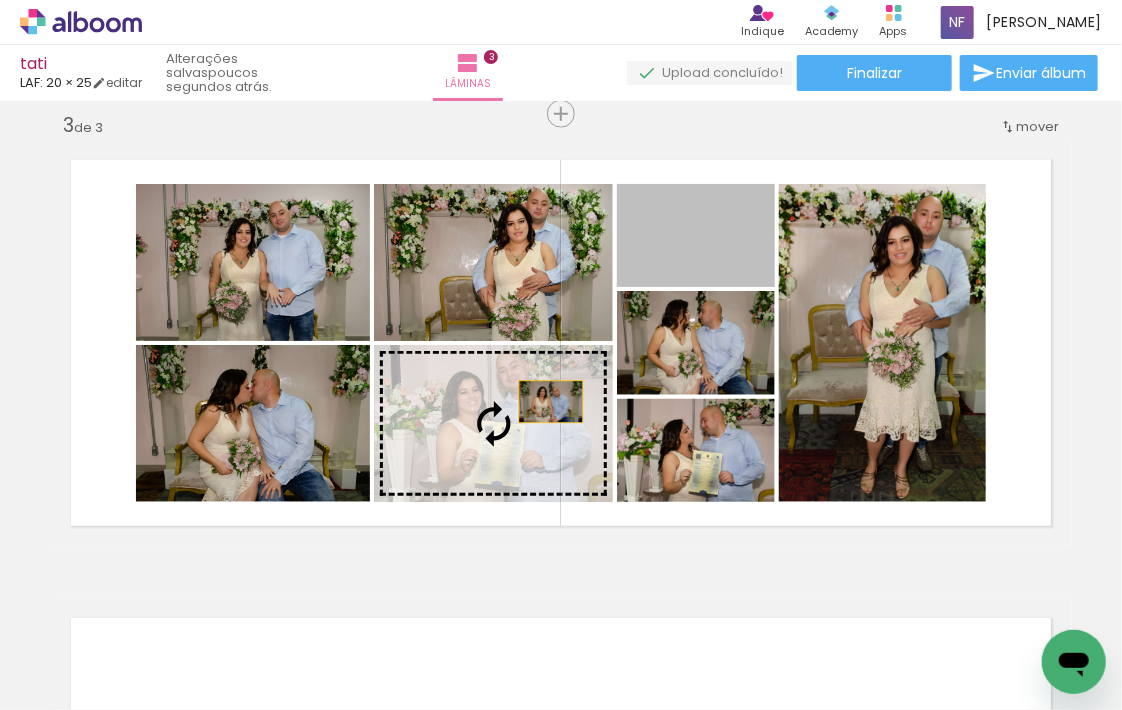
drag, startPoint x: 714, startPoint y: 260, endPoint x: 536, endPoint y: 413, distance: 234.7
click at [0, 0] on slot at bounding box center [0, 0] width 0 height 0
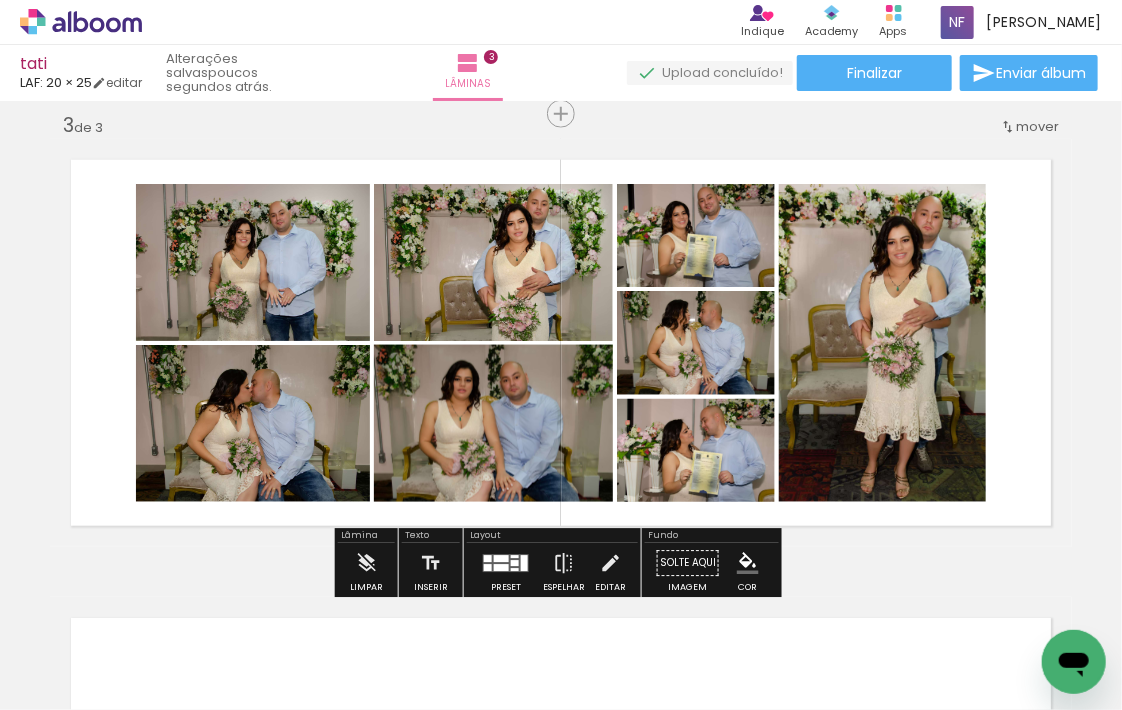
click at [1070, 384] on div "Inserir lâmina 1 de 3 Inserir lâmina 2 de 3 Inserir lâmina 3 de 3" at bounding box center [561, 88] width 1122 height 1833
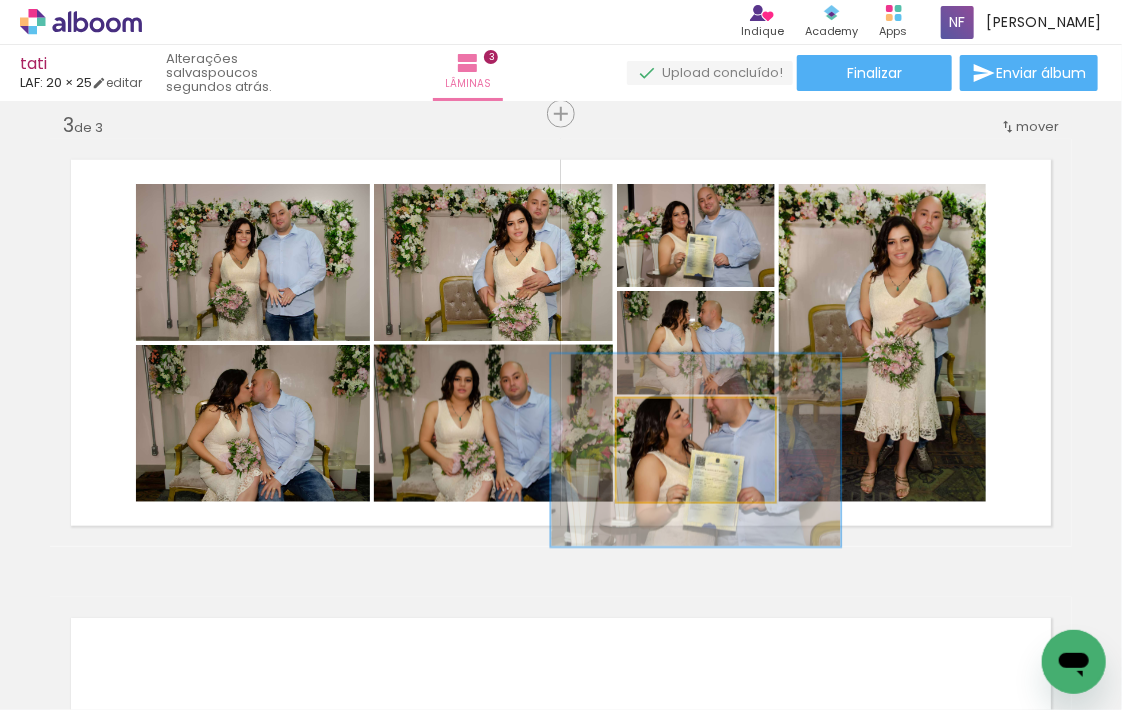
drag, startPoint x: 724, startPoint y: 435, endPoint x: 724, endPoint y: 423, distance: 12.0
click at [724, 423] on div at bounding box center [703, 420] width 78 height 32
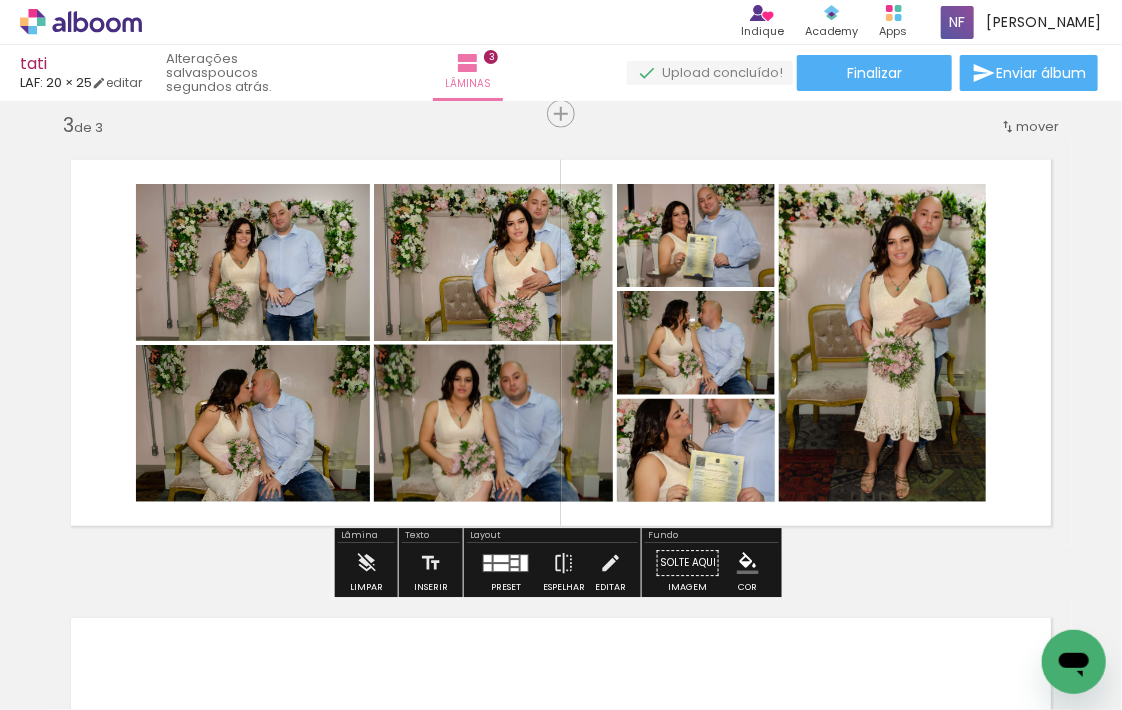
click at [724, 448] on quentale-photo at bounding box center [696, 450] width 158 height 103
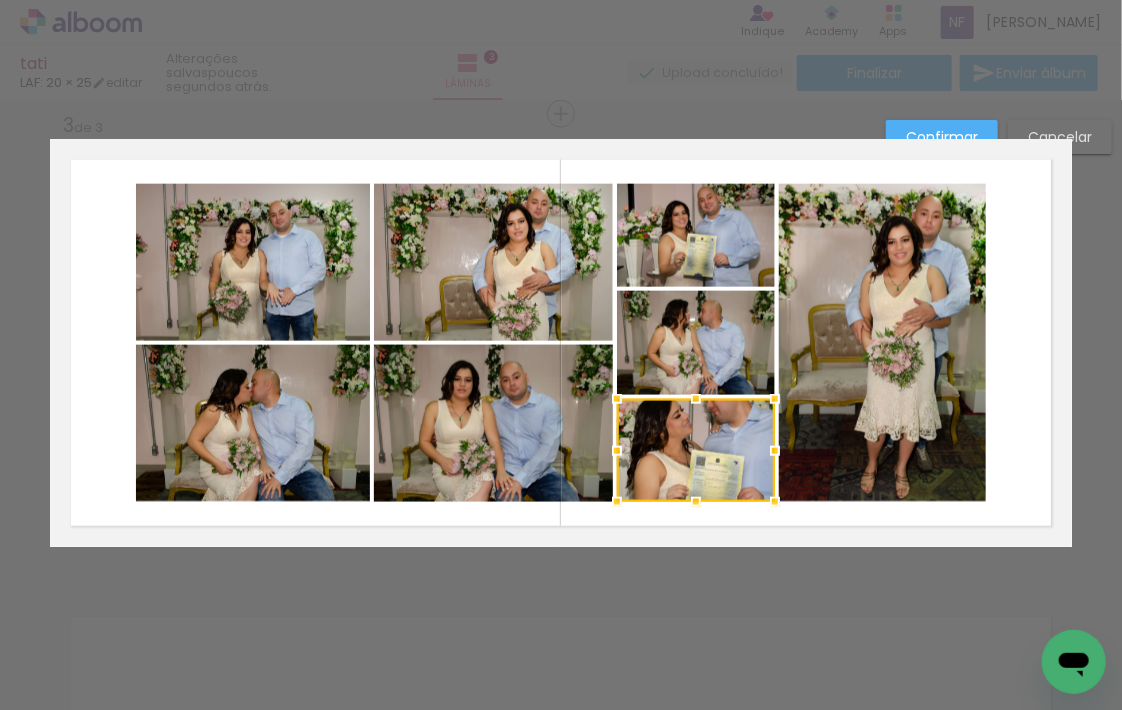
click at [723, 448] on div at bounding box center [696, 450] width 158 height 103
click at [700, 432] on div at bounding box center [696, 450] width 158 height 103
click at [694, 436] on div at bounding box center [696, 450] width 158 height 103
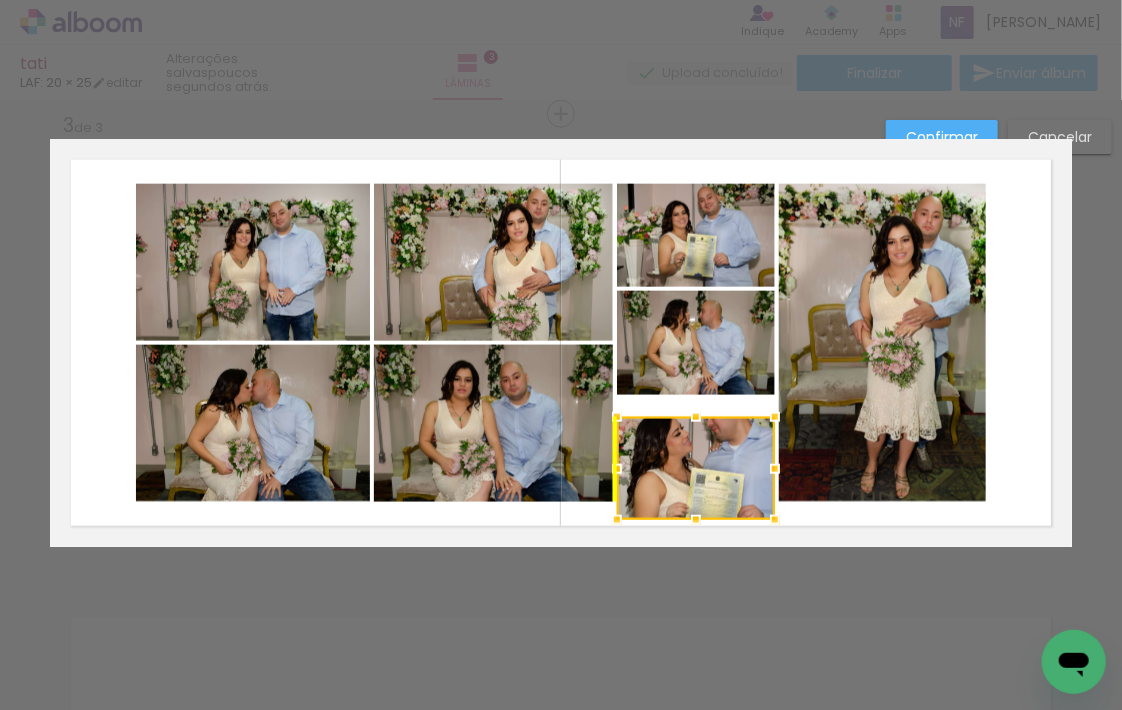
drag, startPoint x: 694, startPoint y: 428, endPoint x: 699, endPoint y: 446, distance: 18.7
click at [699, 446] on div at bounding box center [696, 468] width 158 height 103
click at [796, 668] on div "Confirmar Cancelar" at bounding box center [561, 105] width 1122 height 1880
click at [924, 142] on quentale-layouter at bounding box center [561, 343] width 1022 height 408
click at [925, 144] on quentale-layouter at bounding box center [561, 343] width 1022 height 408
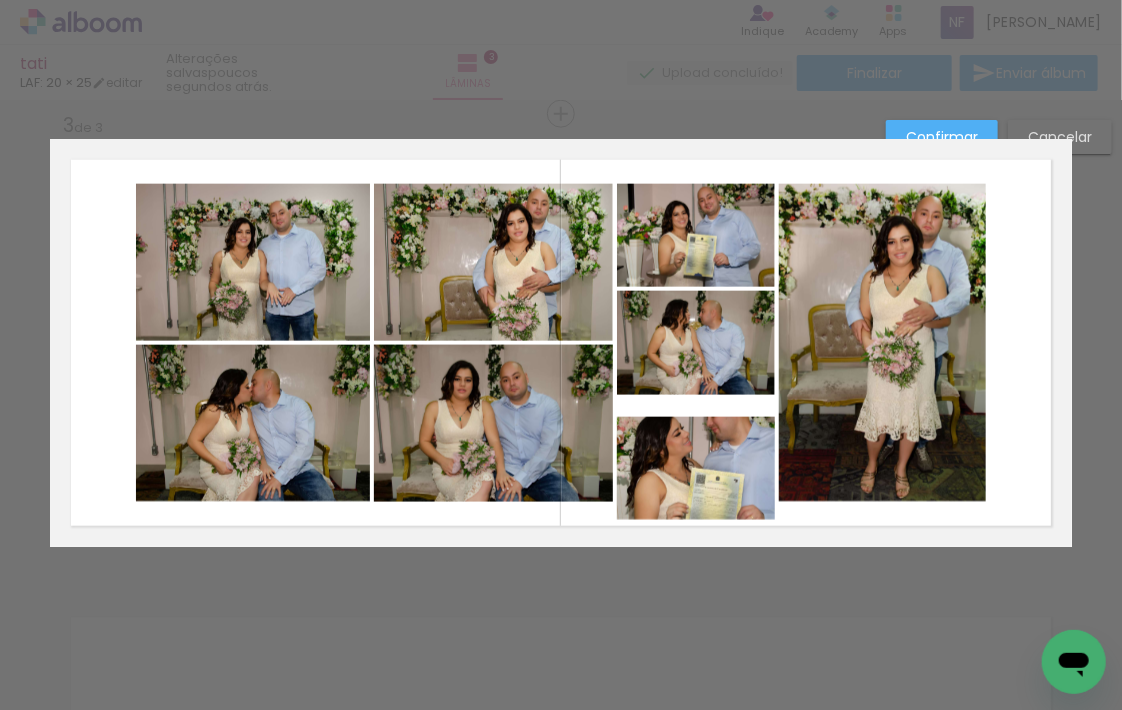
click at [924, 613] on div "Confirmar Cancelar" at bounding box center [561, 105] width 1122 height 1880
click at [924, 614] on div "Confirmar Cancelar" at bounding box center [561, 105] width 1122 height 1880
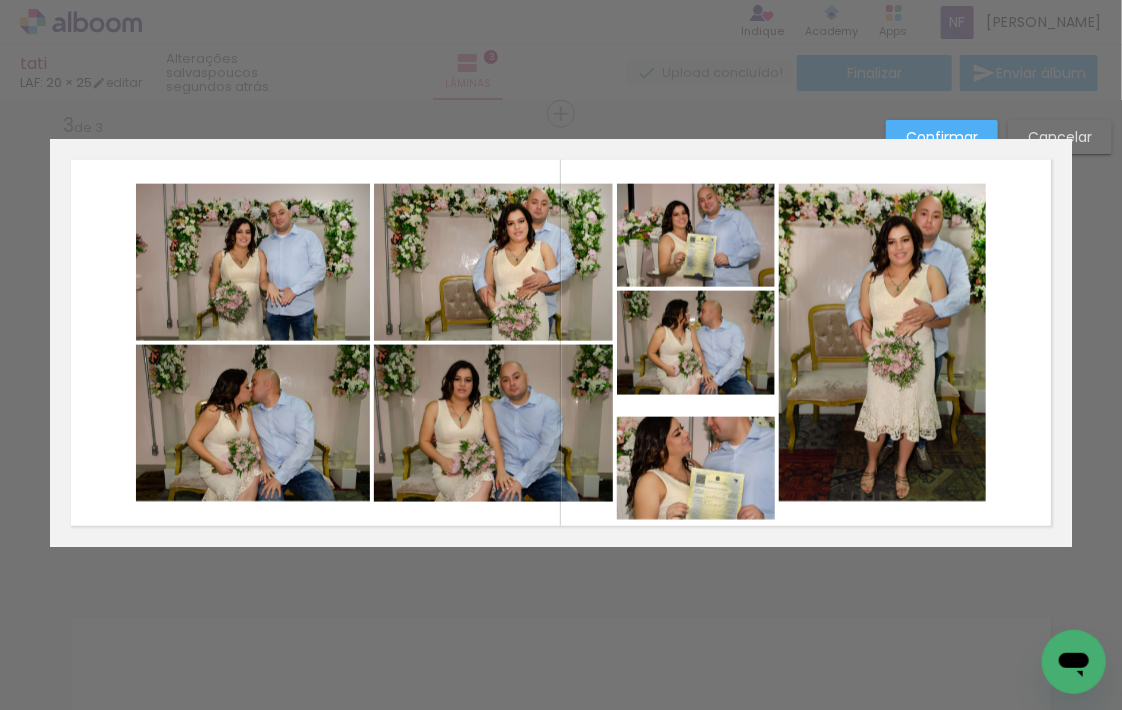
click at [713, 481] on quentale-photo at bounding box center [696, 468] width 158 height 103
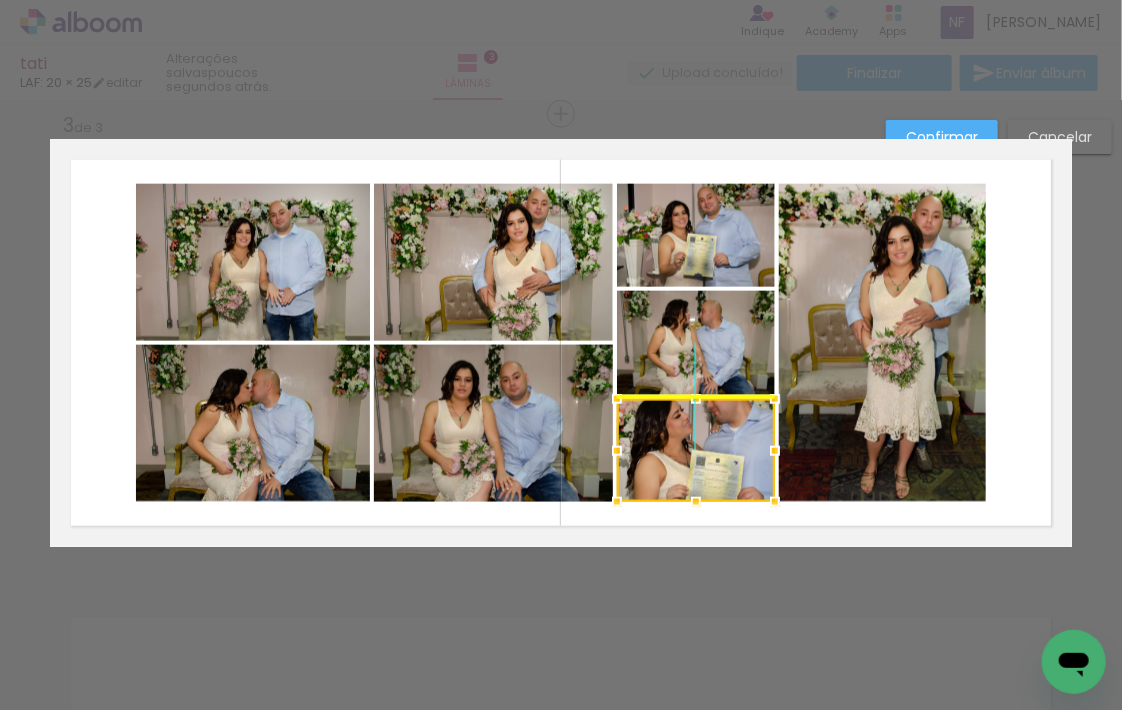
drag, startPoint x: 713, startPoint y: 481, endPoint x: 711, endPoint y: 460, distance: 21.1
click at [711, 460] on div at bounding box center [696, 450] width 158 height 103
click at [732, 475] on div at bounding box center [696, 450] width 158 height 103
click at [733, 475] on div at bounding box center [696, 450] width 158 height 103
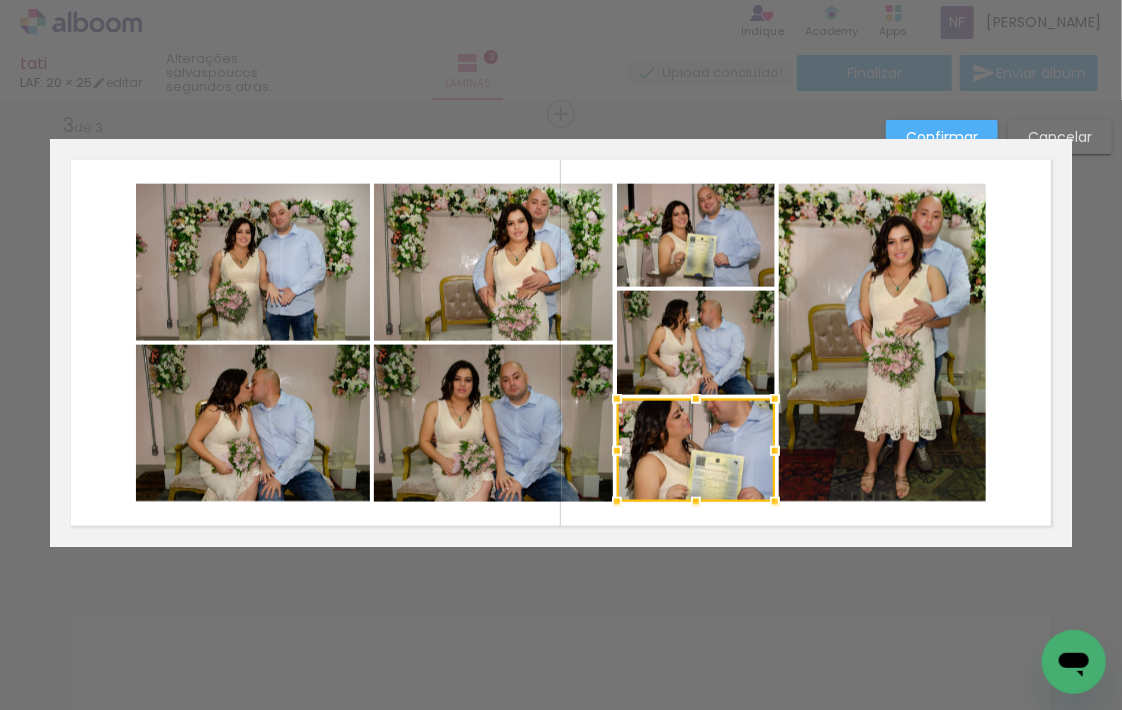
drag, startPoint x: 733, startPoint y: 475, endPoint x: 691, endPoint y: 526, distance: 66.1
click at [691, 526] on quentale-layouter at bounding box center [561, 343] width 1022 height 408
click at [692, 500] on quentale-photo at bounding box center [696, 450] width 158 height 103
click at [691, 504] on div at bounding box center [696, 502] width 40 height 40
click at [691, 500] on quentale-photo at bounding box center [696, 450] width 158 height 103
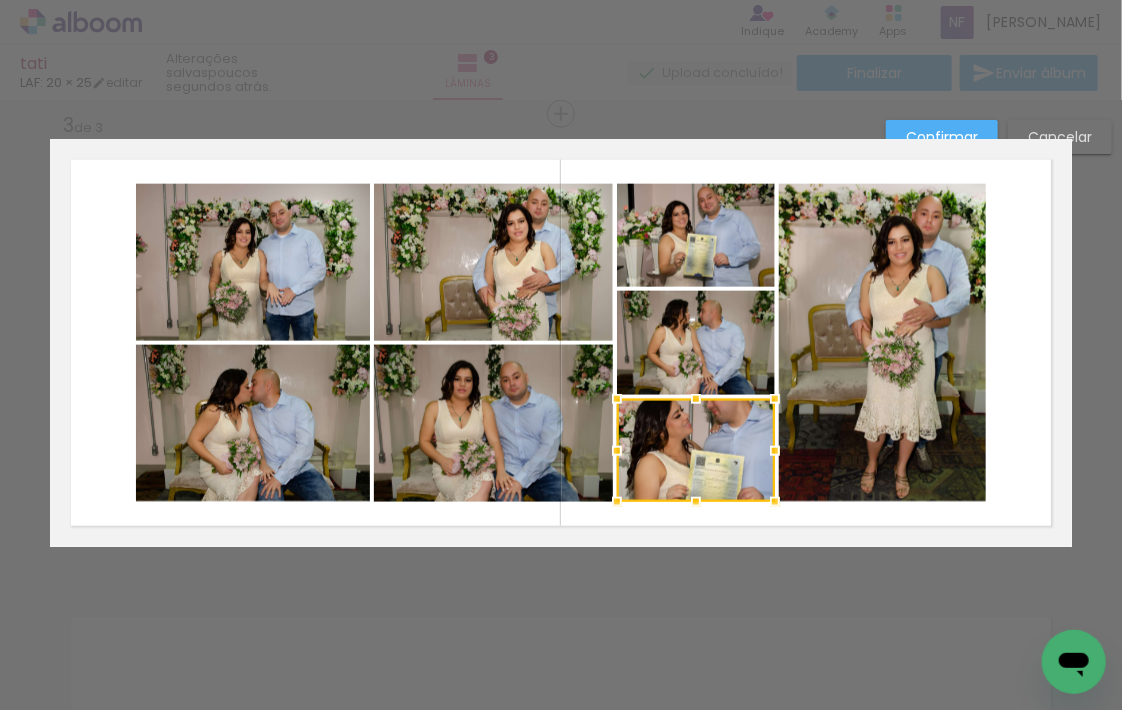
click at [691, 497] on div at bounding box center [696, 502] width 40 height 40
click at [685, 461] on div at bounding box center [696, 450] width 158 height 103
click at [613, 396] on div at bounding box center [617, 399] width 40 height 40
click at [520, 677] on div "Confirmar Cancelar" at bounding box center [561, 105] width 1122 height 1880
click at [551, 65] on div at bounding box center [561, 50] width 1122 height 101
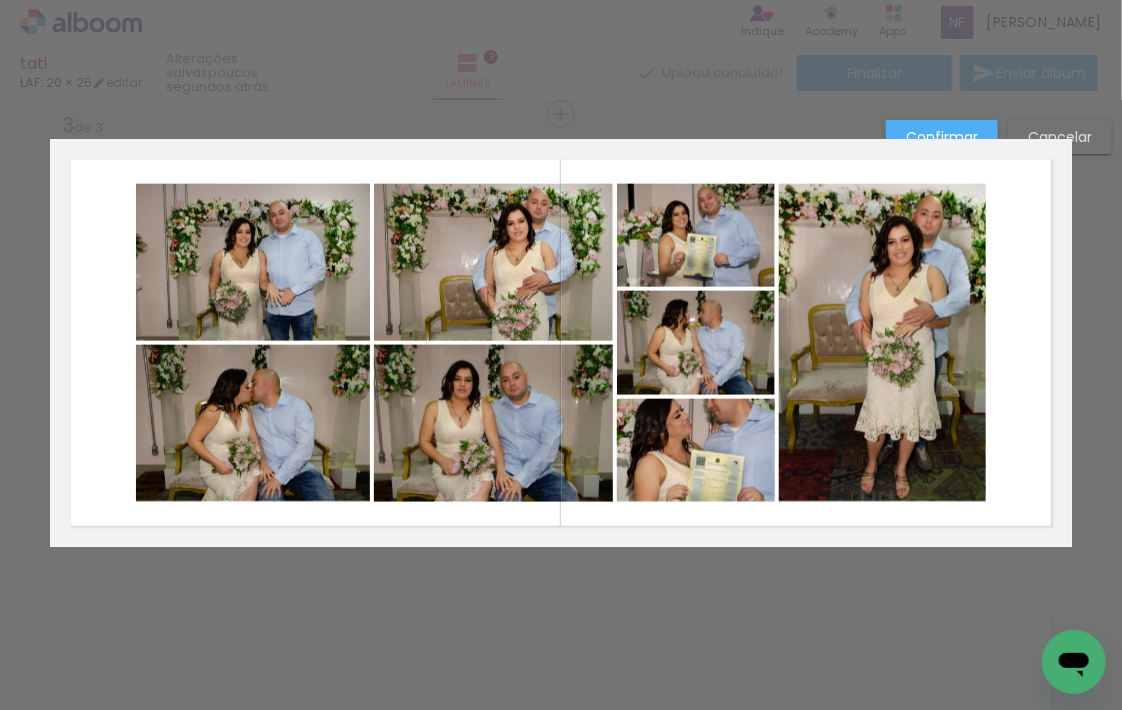
click at [989, 108] on div "Confirmar Cancelar" at bounding box center [561, 105] width 1122 height 1880
click at [0, 0] on slot "Cancelar" at bounding box center [0, 0] width 0 height 0
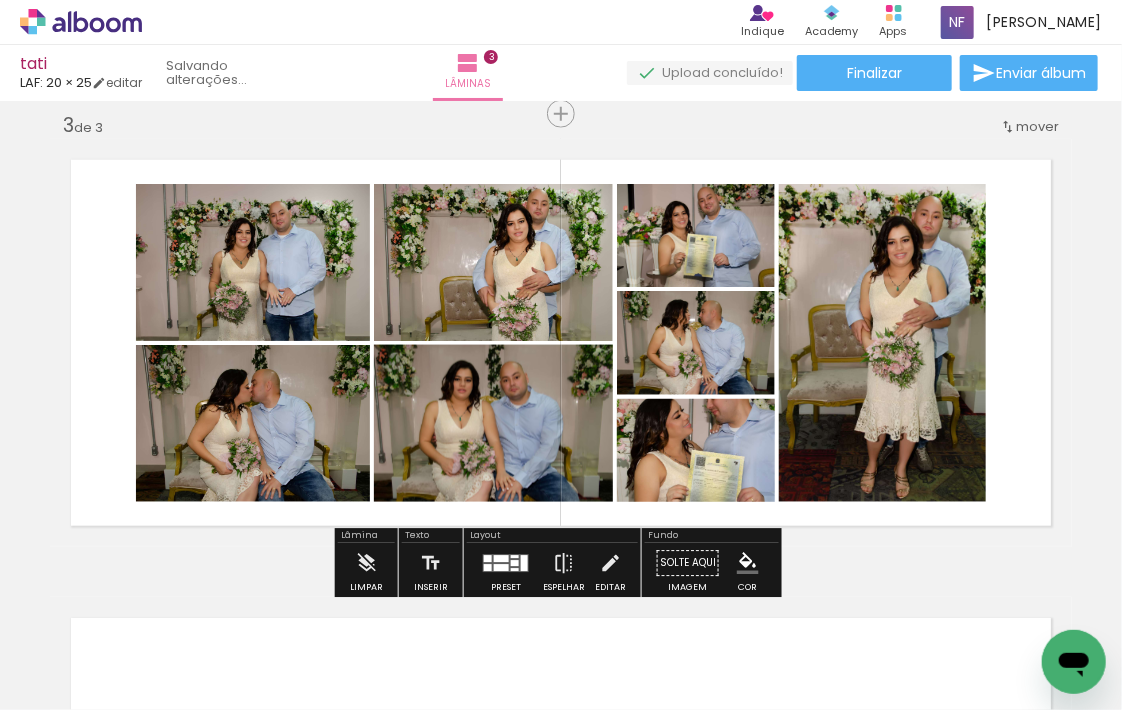
click at [1046, 131] on span "mover" at bounding box center [1037, 126] width 43 height 19
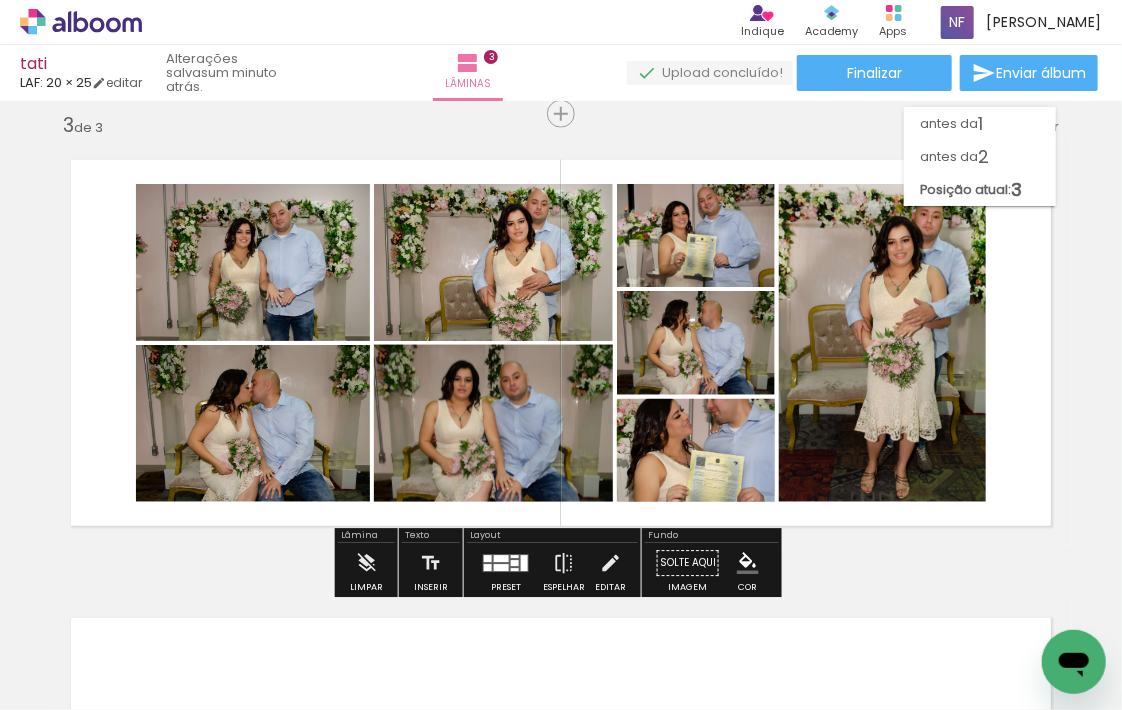
click at [352, 215] on div at bounding box center [340, 205] width 24 height 20
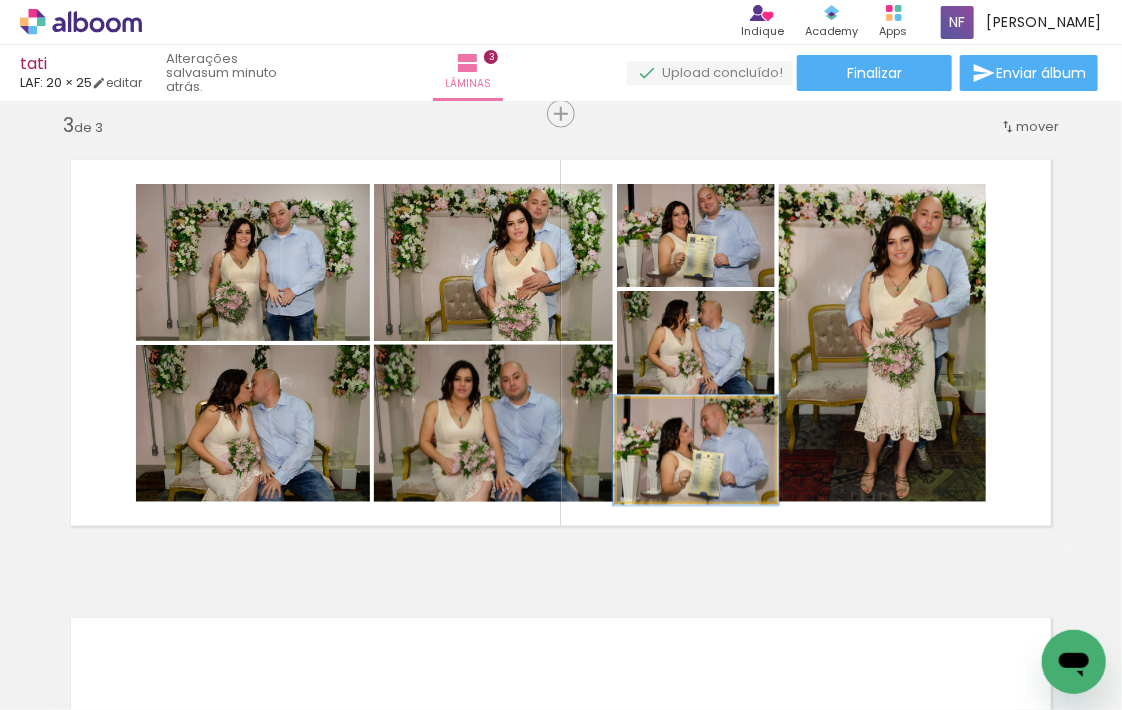
drag, startPoint x: 724, startPoint y: 417, endPoint x: 663, endPoint y: 430, distance: 62.4
type paper-slider "105"
click at [663, 430] on div at bounding box center [668, 420] width 32 height 32
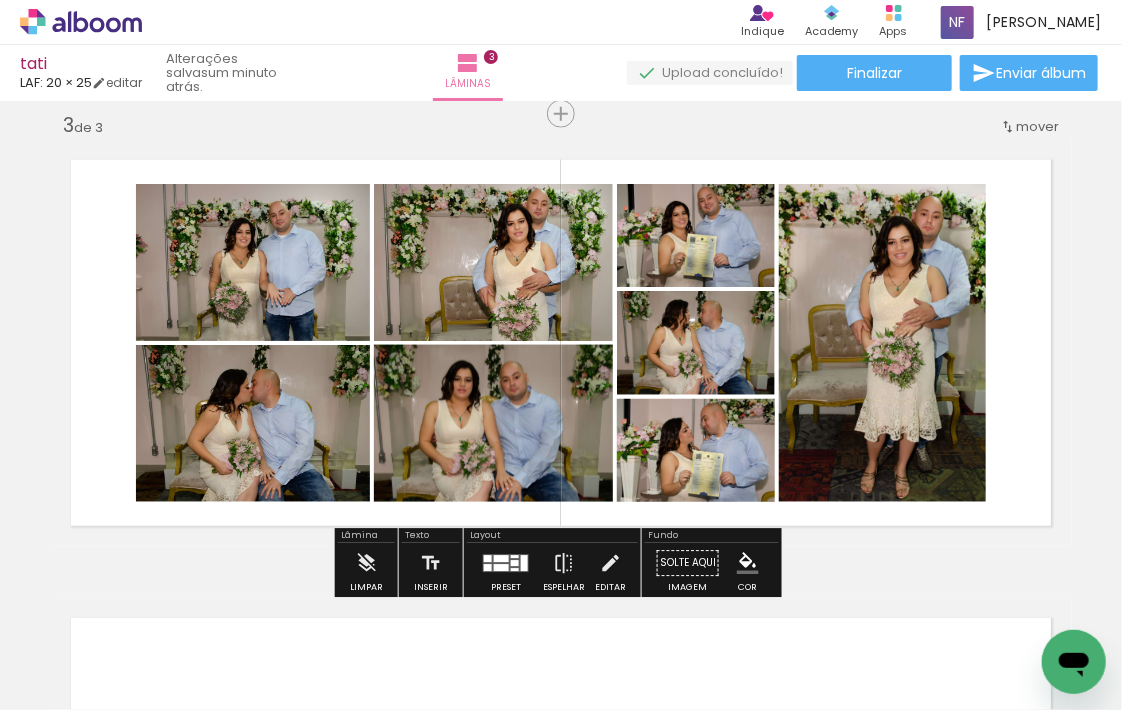
click at [865, 538] on quentale-layouter at bounding box center [561, 343] width 1022 height 408
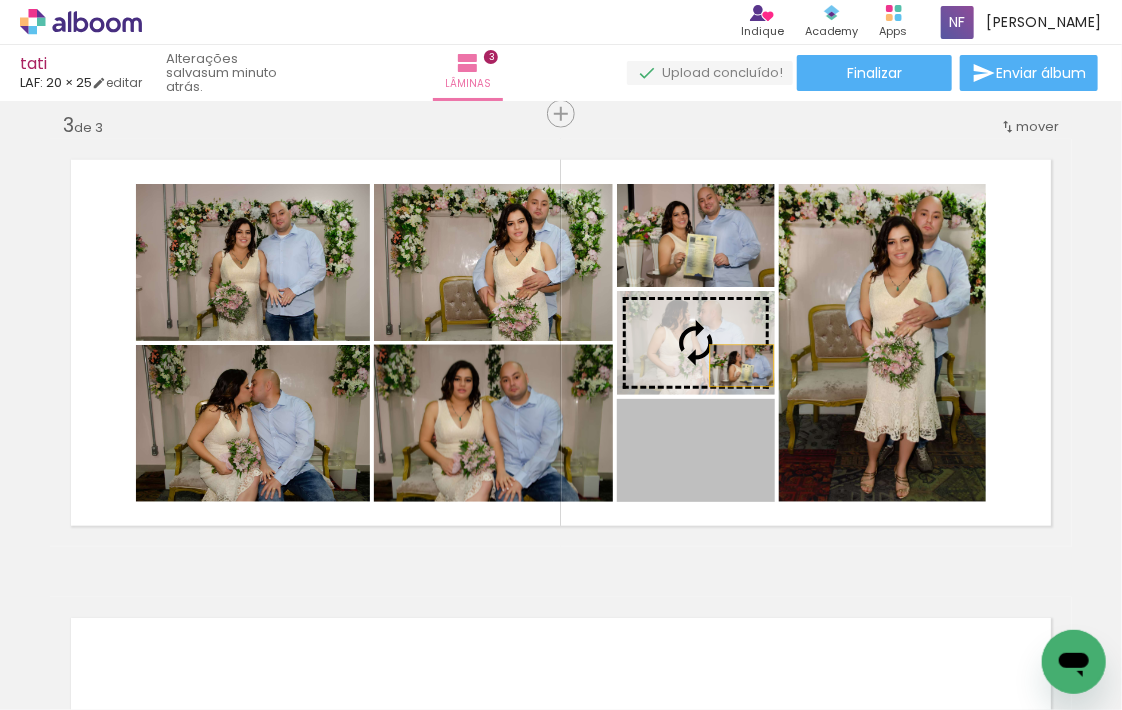
drag, startPoint x: 732, startPoint y: 464, endPoint x: 736, endPoint y: 366, distance: 98.1
click at [0, 0] on slot at bounding box center [0, 0] width 0 height 0
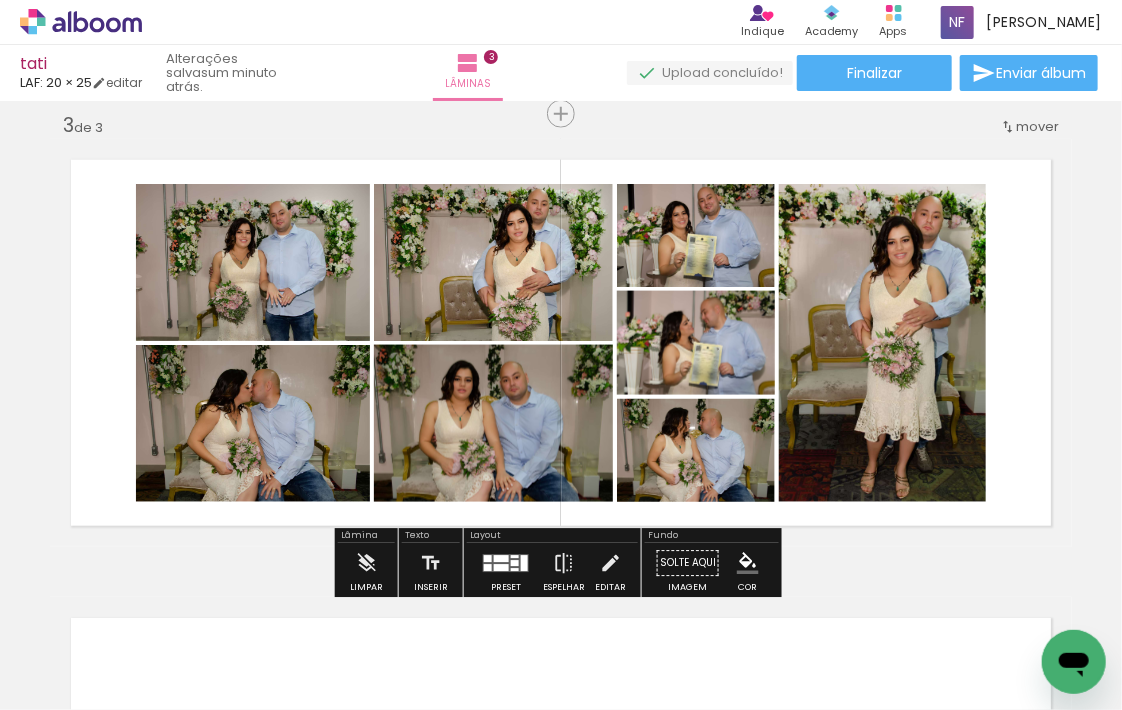
click at [1056, 483] on quentale-layouter at bounding box center [561, 343] width 1022 height 408
click at [1002, 496] on quentale-layouter at bounding box center [561, 343] width 1022 height 408
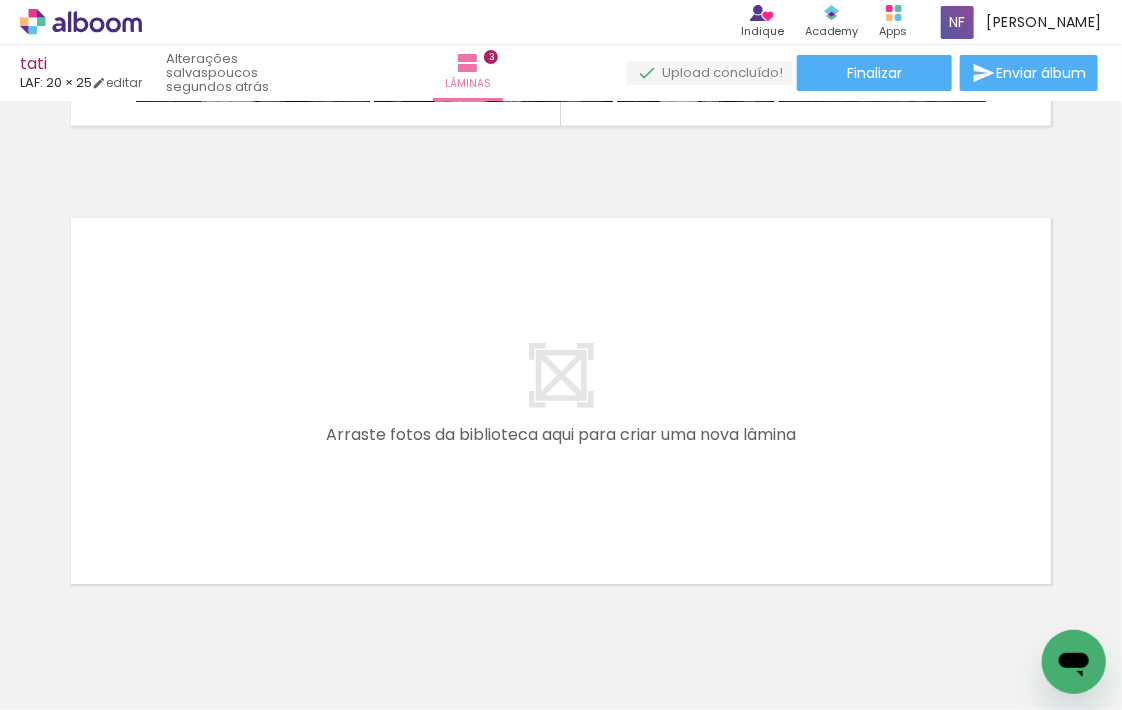
scroll to position [1416, 0]
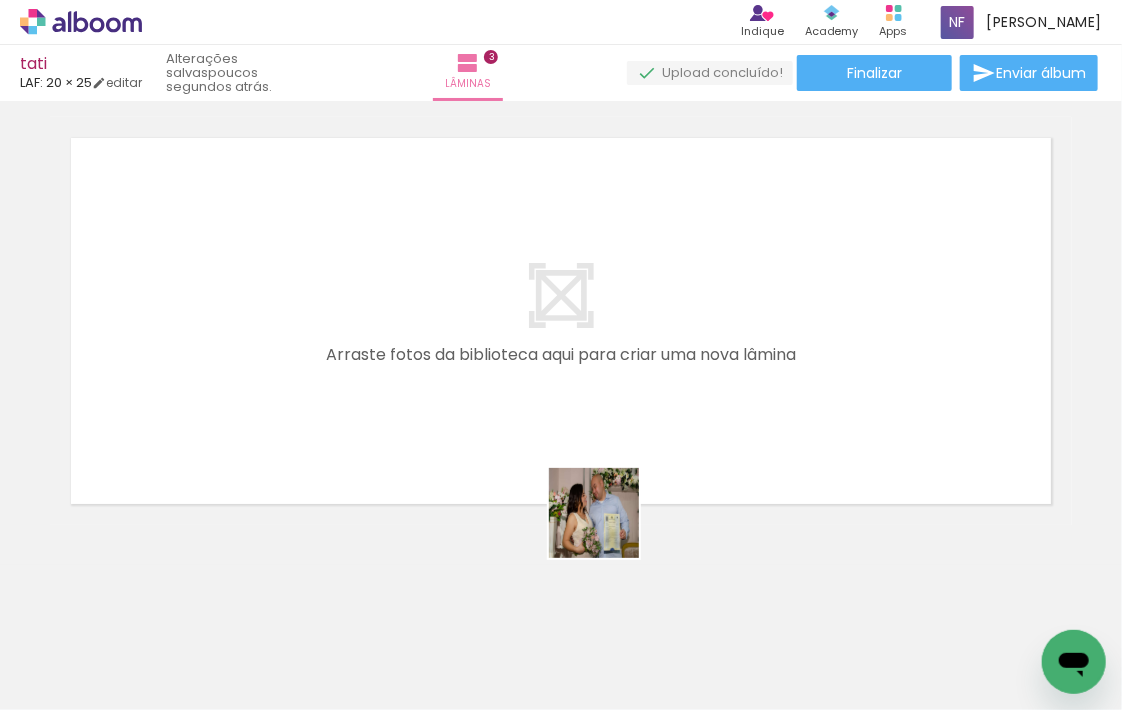
drag, startPoint x: 615, startPoint y: 649, endPoint x: 573, endPoint y: 415, distance: 237.7
click at [573, 415] on quentale-workspace at bounding box center [561, 355] width 1122 height 710
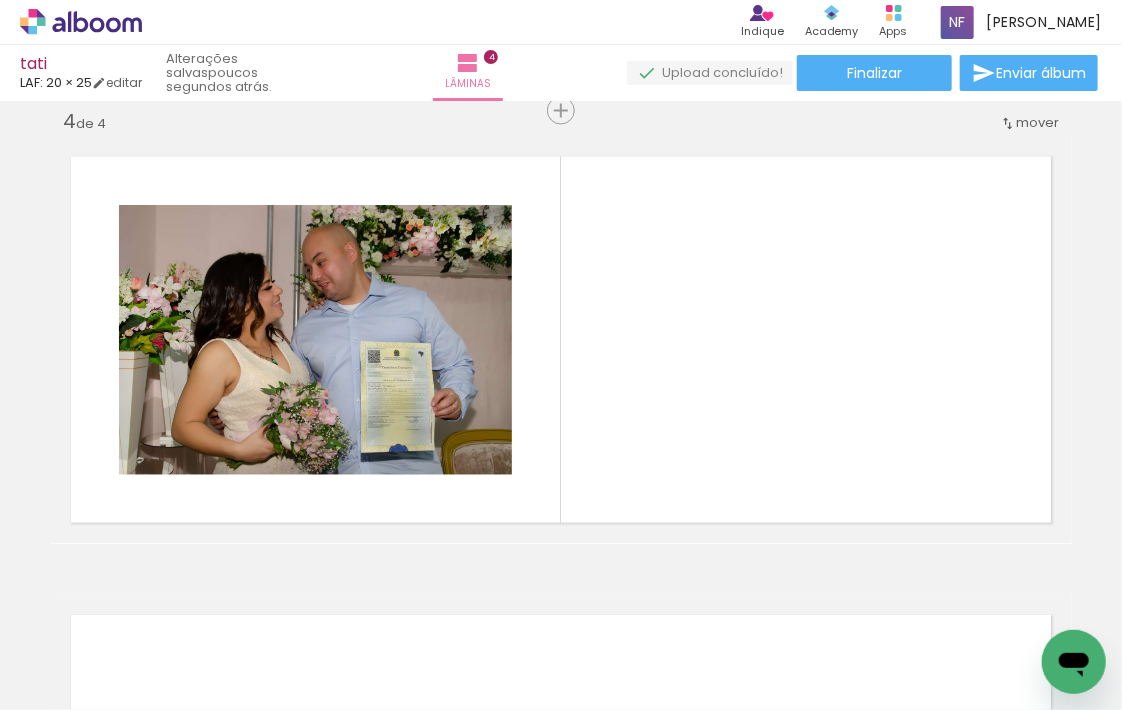
scroll to position [1394, 0]
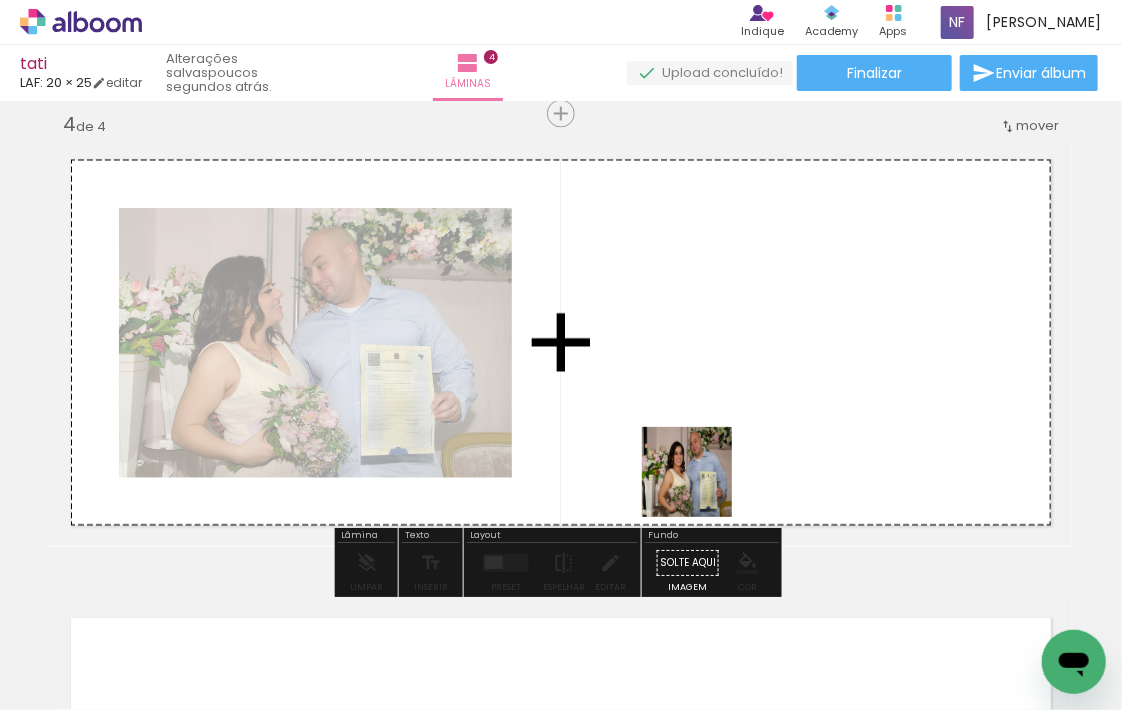
drag, startPoint x: 731, startPoint y: 655, endPoint x: 836, endPoint y: 581, distance: 128.5
click at [686, 423] on quentale-workspace at bounding box center [561, 355] width 1122 height 710
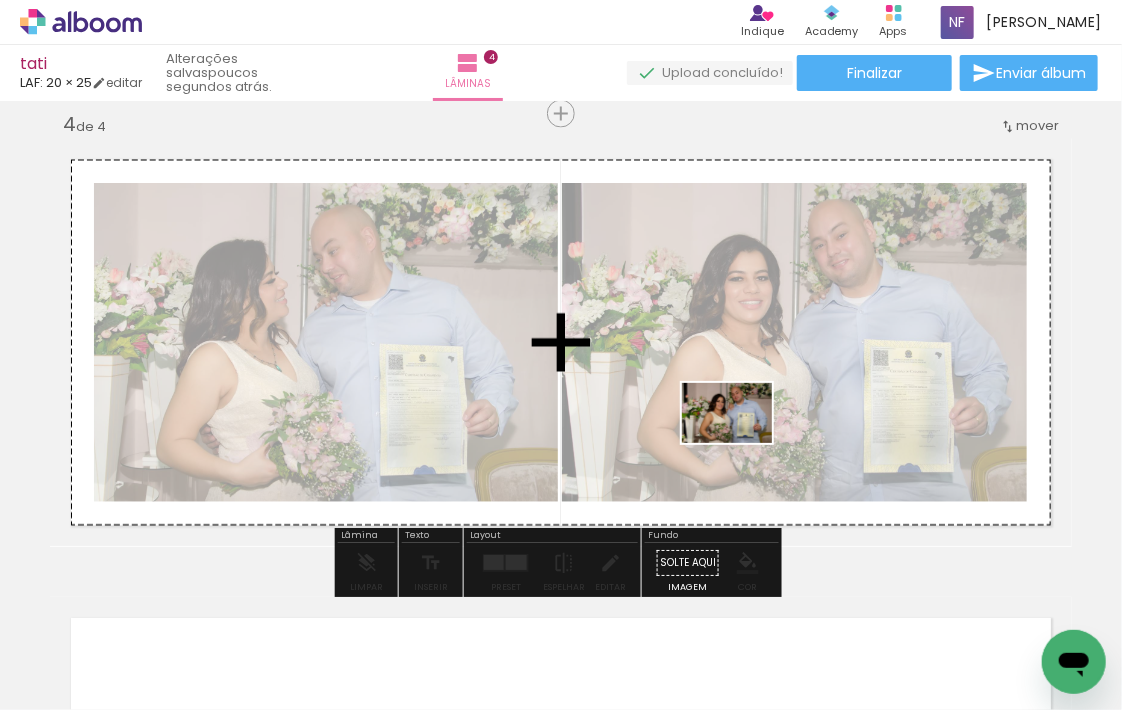
drag, startPoint x: 833, startPoint y: 626, endPoint x: 874, endPoint y: 569, distance: 70.2
click at [741, 443] on quentale-workspace at bounding box center [561, 355] width 1122 height 710
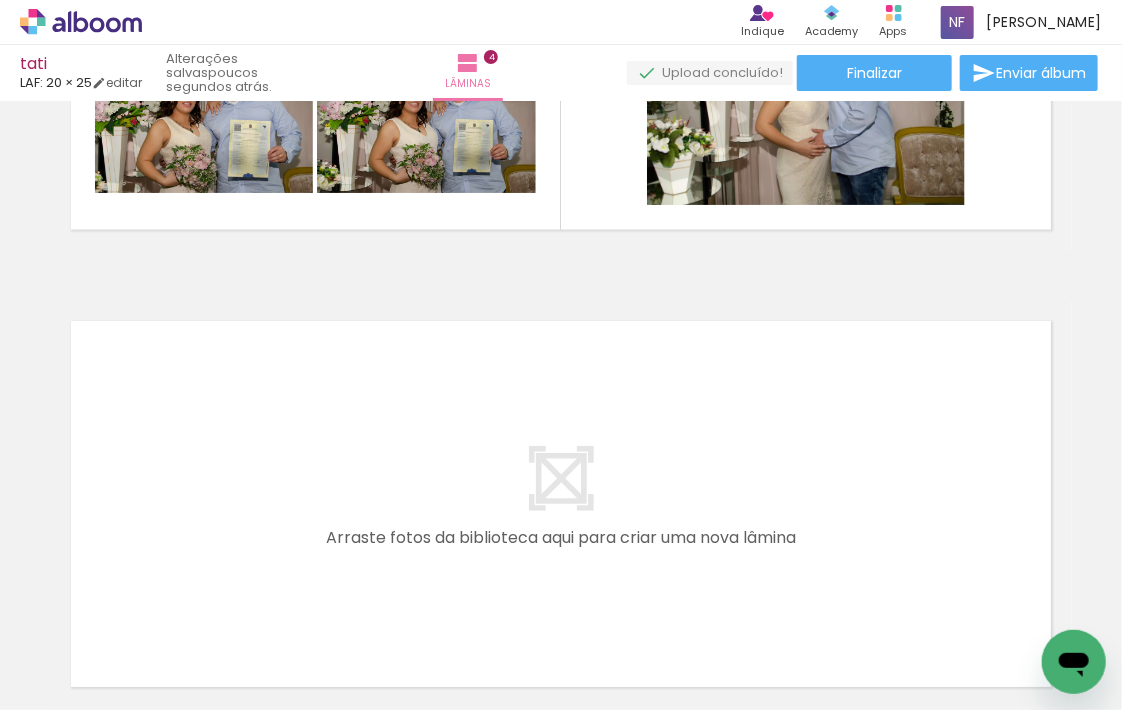
scroll to position [1714, 0]
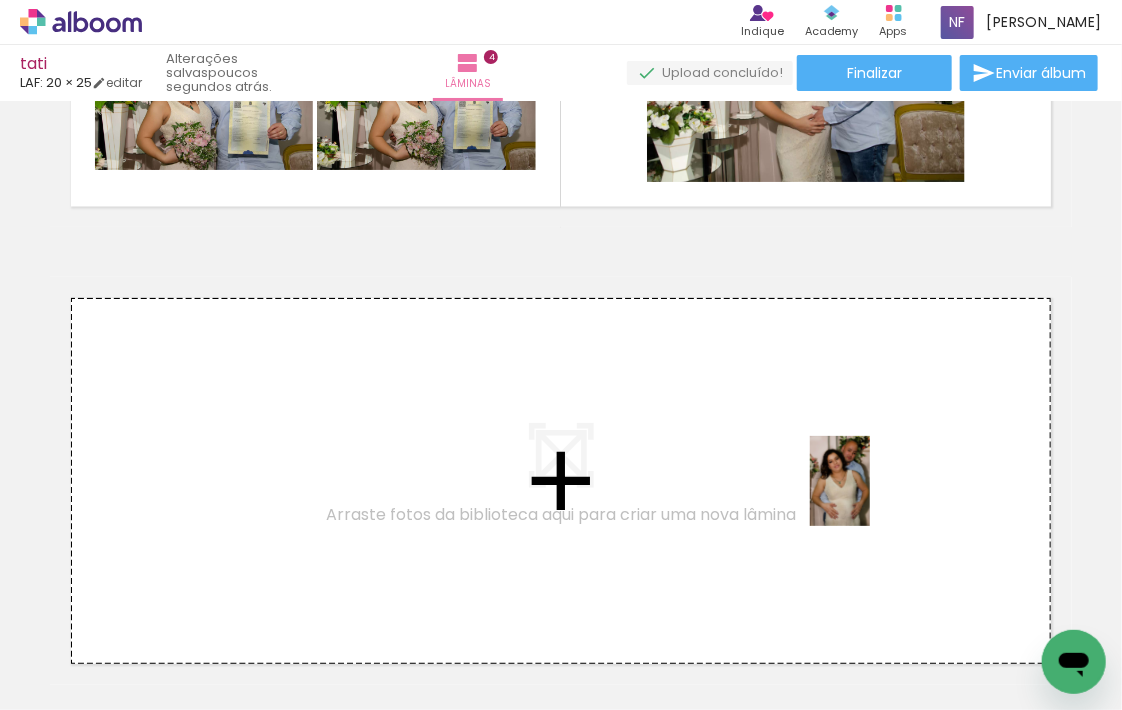
drag, startPoint x: 901, startPoint y: 646, endPoint x: 797, endPoint y: 600, distance: 113.7
click at [870, 495] on quentale-workspace at bounding box center [561, 355] width 1122 height 710
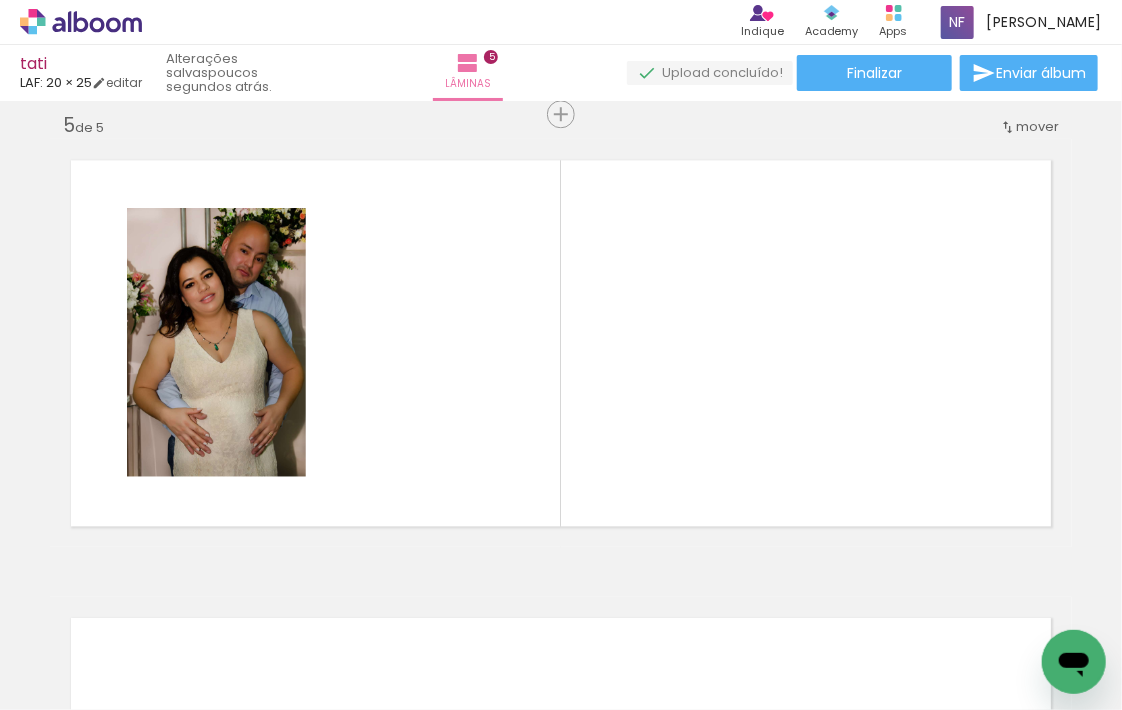
scroll to position [0, 1224]
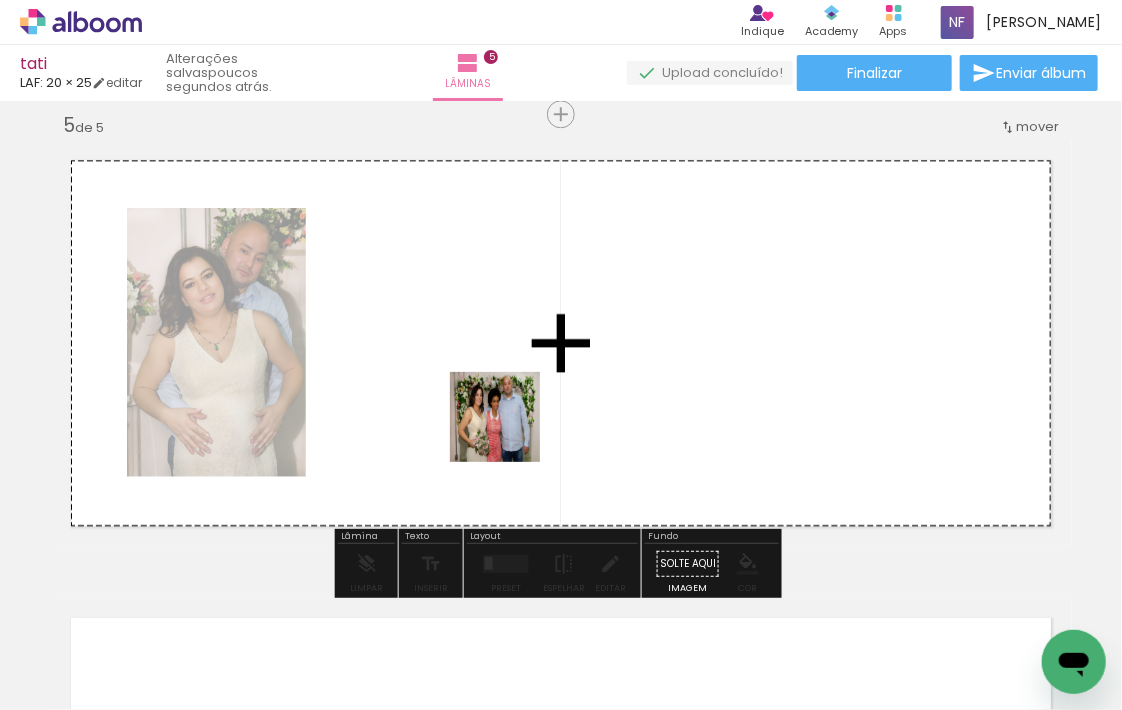
drag, startPoint x: 456, startPoint y: 628, endPoint x: 512, endPoint y: 356, distance: 277.7
click at [512, 356] on quentale-workspace at bounding box center [561, 355] width 1122 height 710
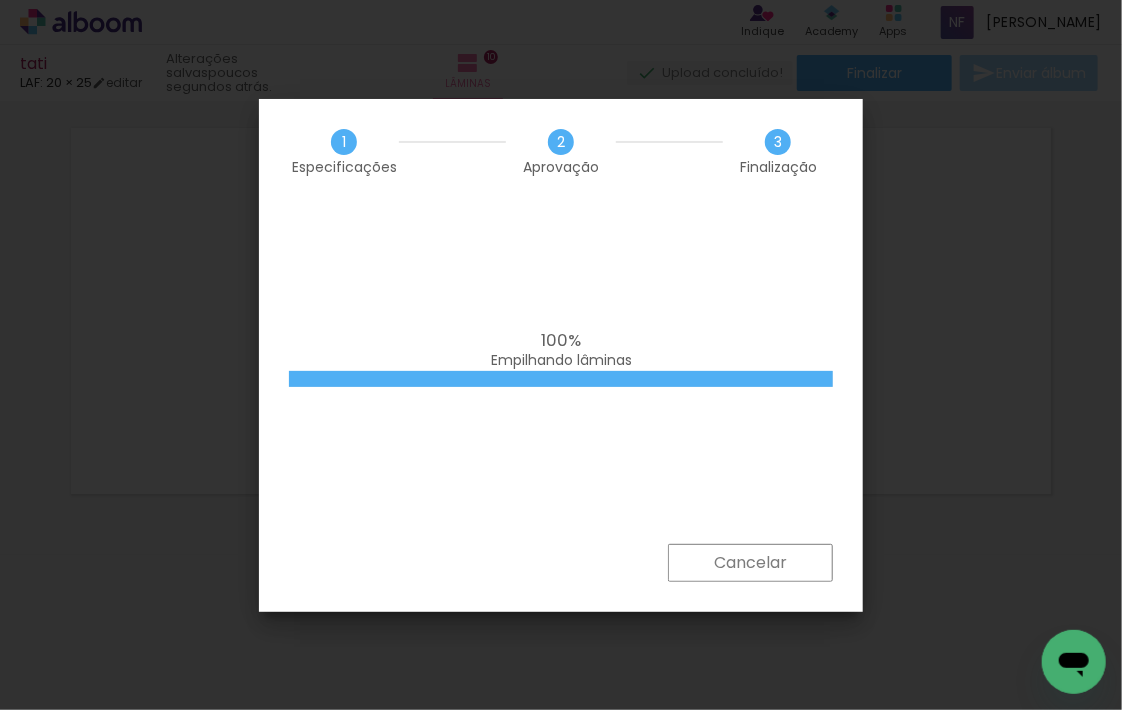
scroll to position [1360, 0]
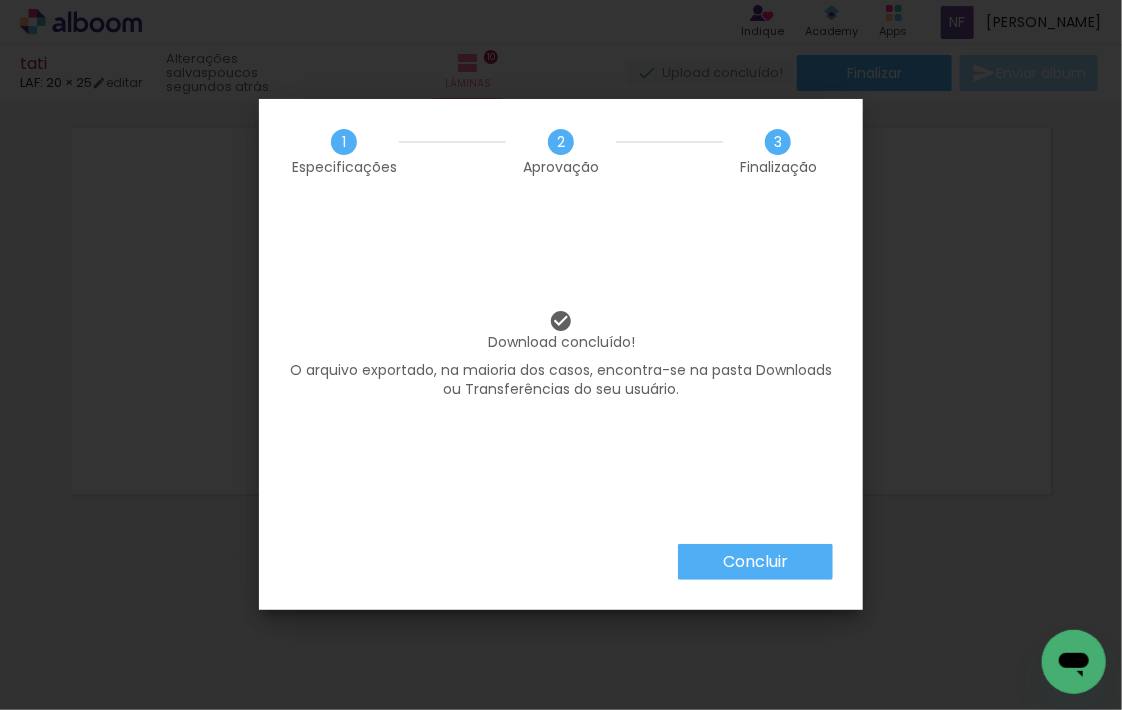
scroll to position [1360, 0]
click at [715, 564] on paper-button "Concluir" at bounding box center [755, 562] width 155 height 36
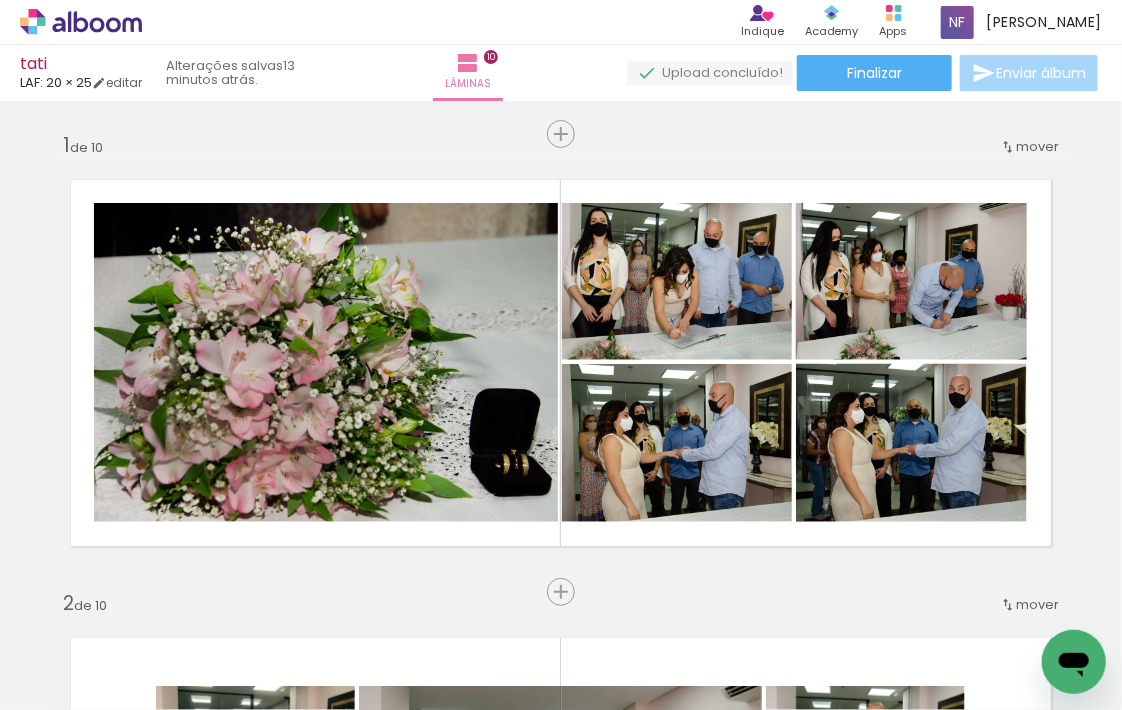
scroll to position [1360, 0]
